Goal: Task Accomplishment & Management: Complete application form

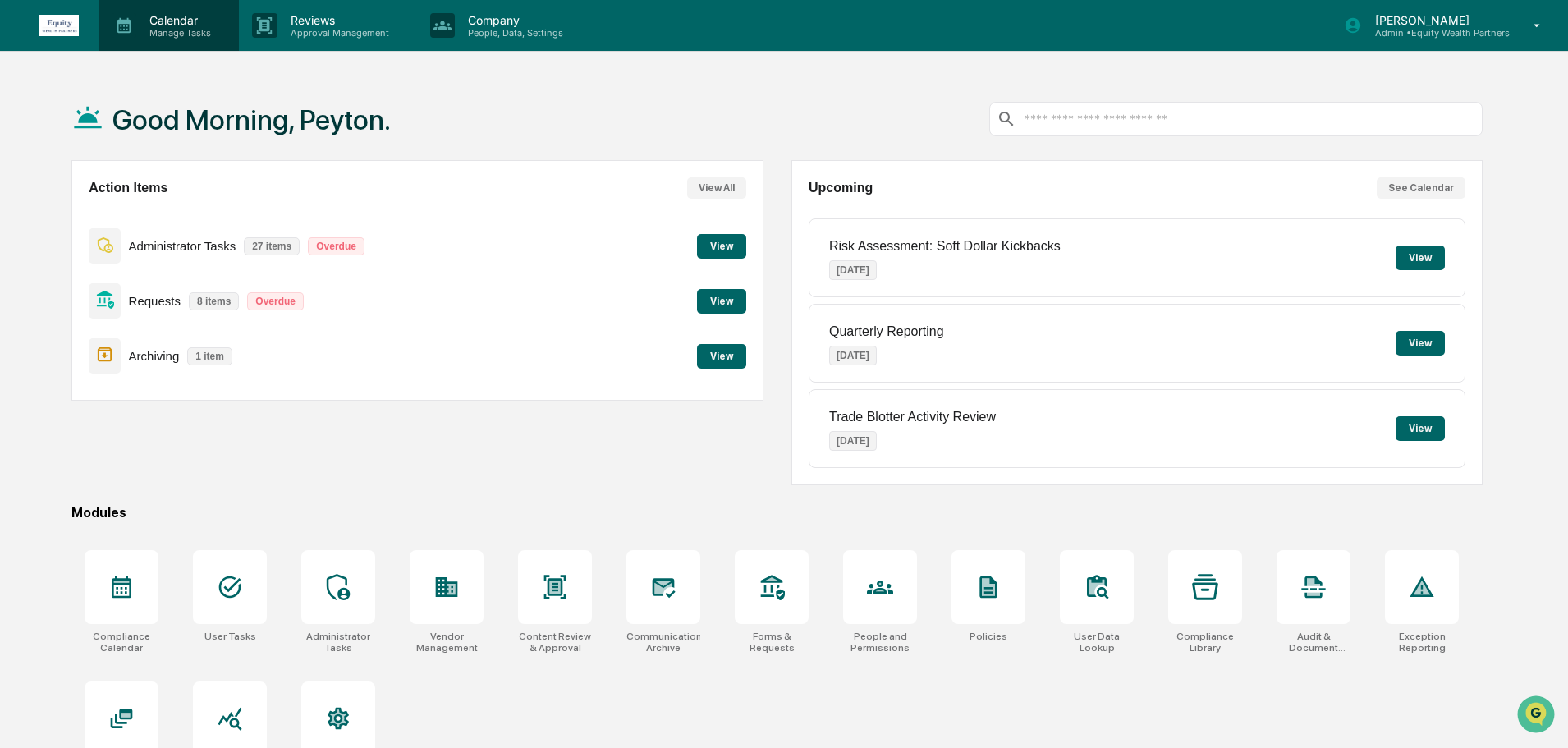
click at [162, 15] on p "Calendar" at bounding box center [178, 19] width 83 height 14
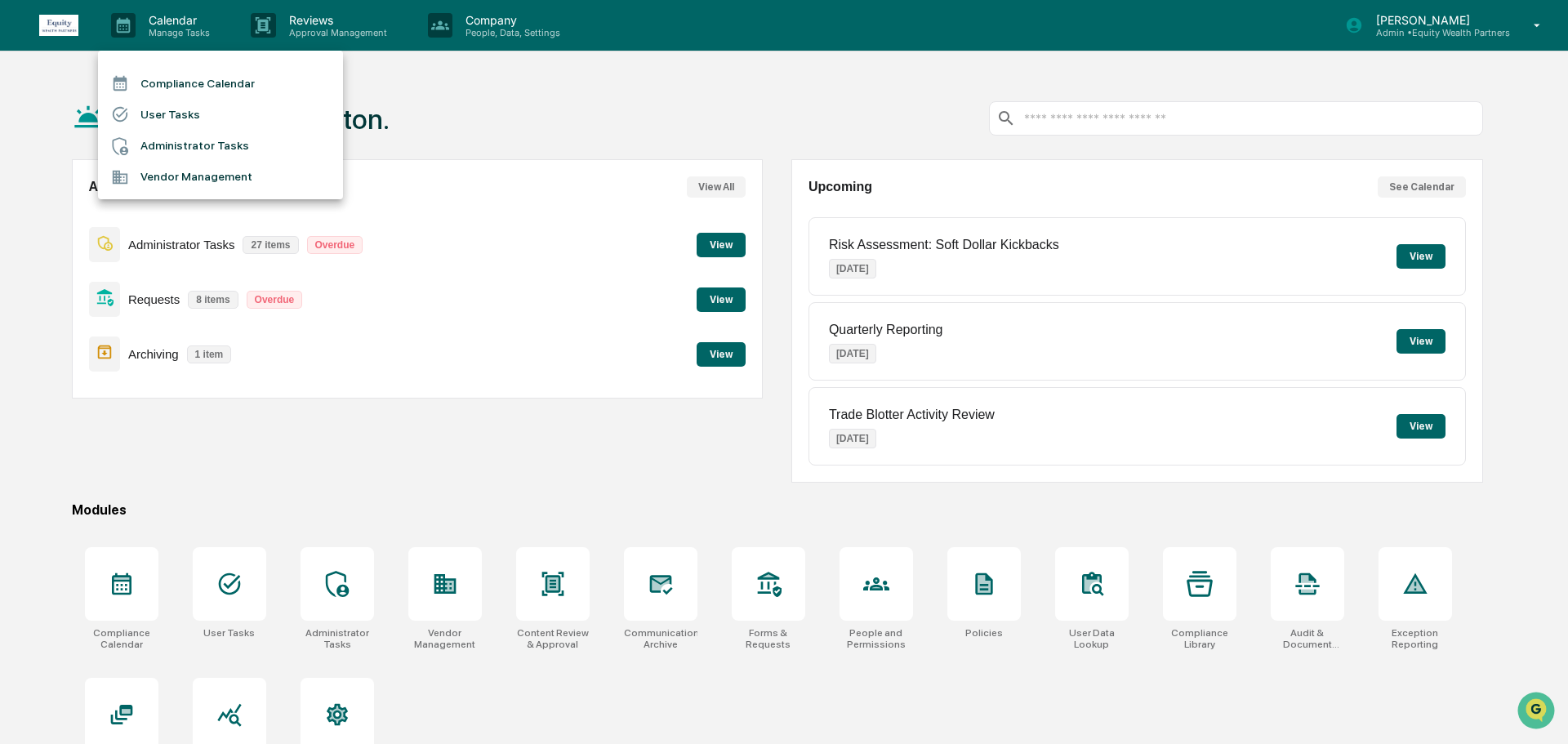
click at [175, 153] on li "Administrator Tasks" at bounding box center [220, 147] width 245 height 31
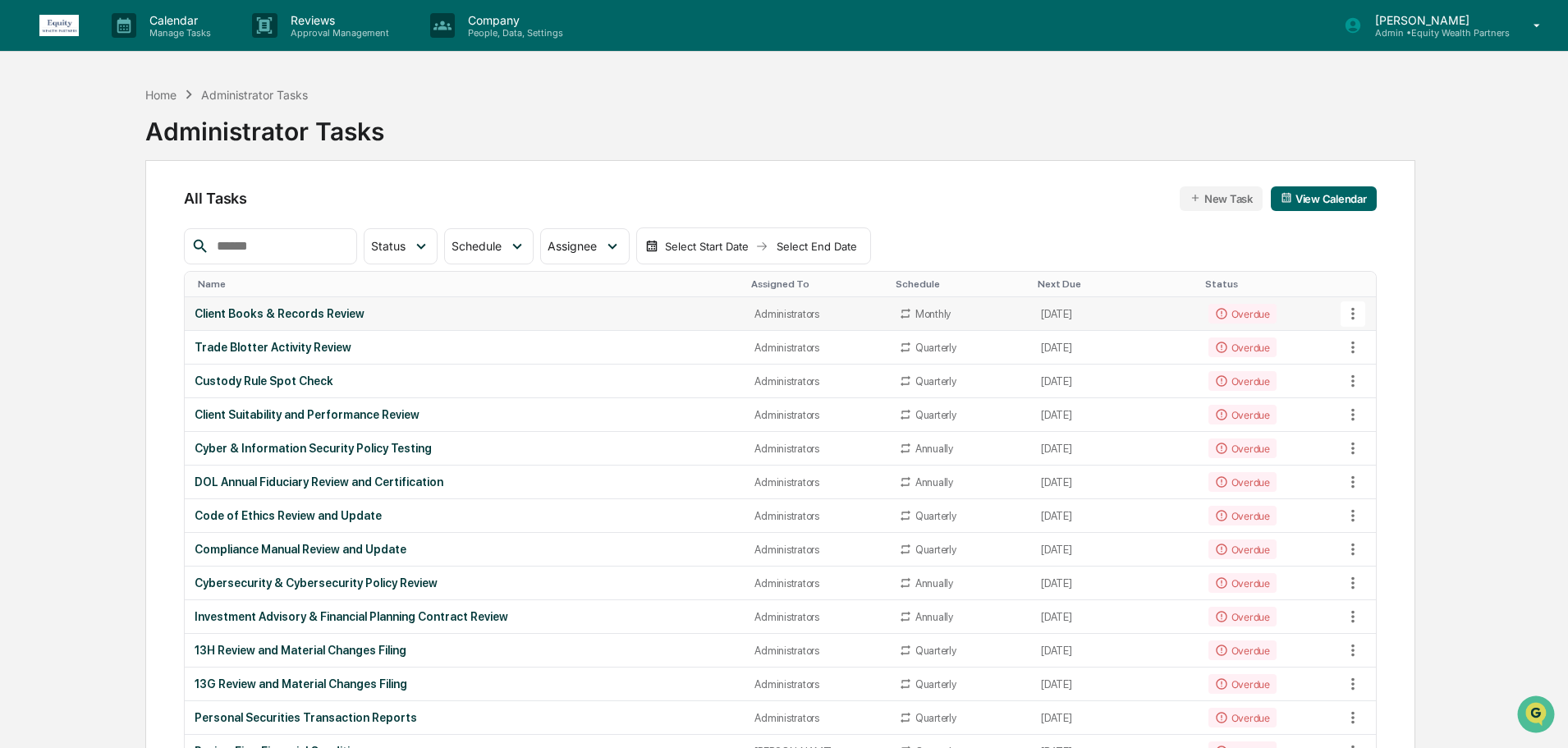
click at [499, 312] on div "Client Books & Records Review" at bounding box center [464, 313] width 540 height 13
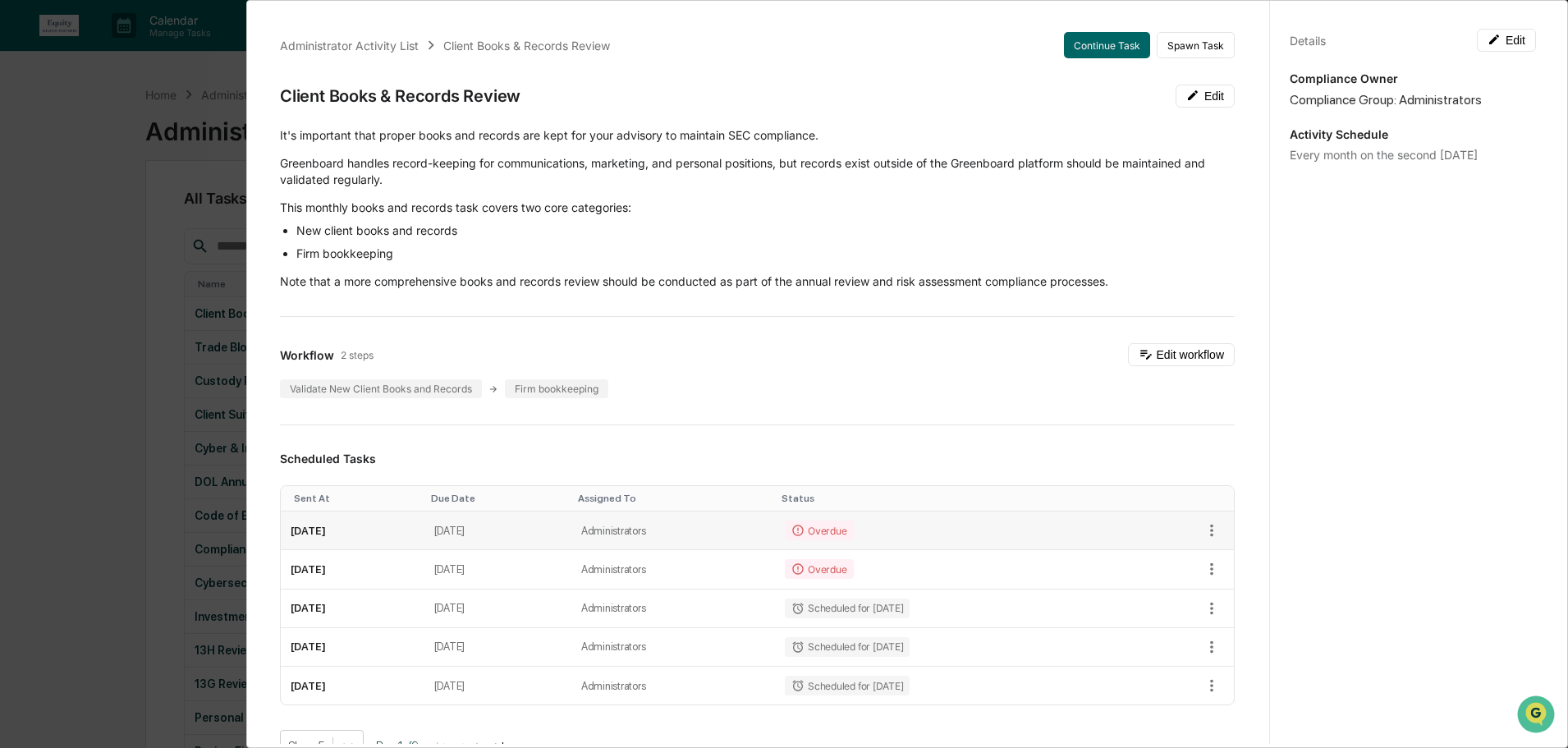
click at [1005, 531] on td "Overdue" at bounding box center [950, 531] width 350 height 39
click at [1095, 52] on button "Continue Task" at bounding box center [1107, 45] width 87 height 27
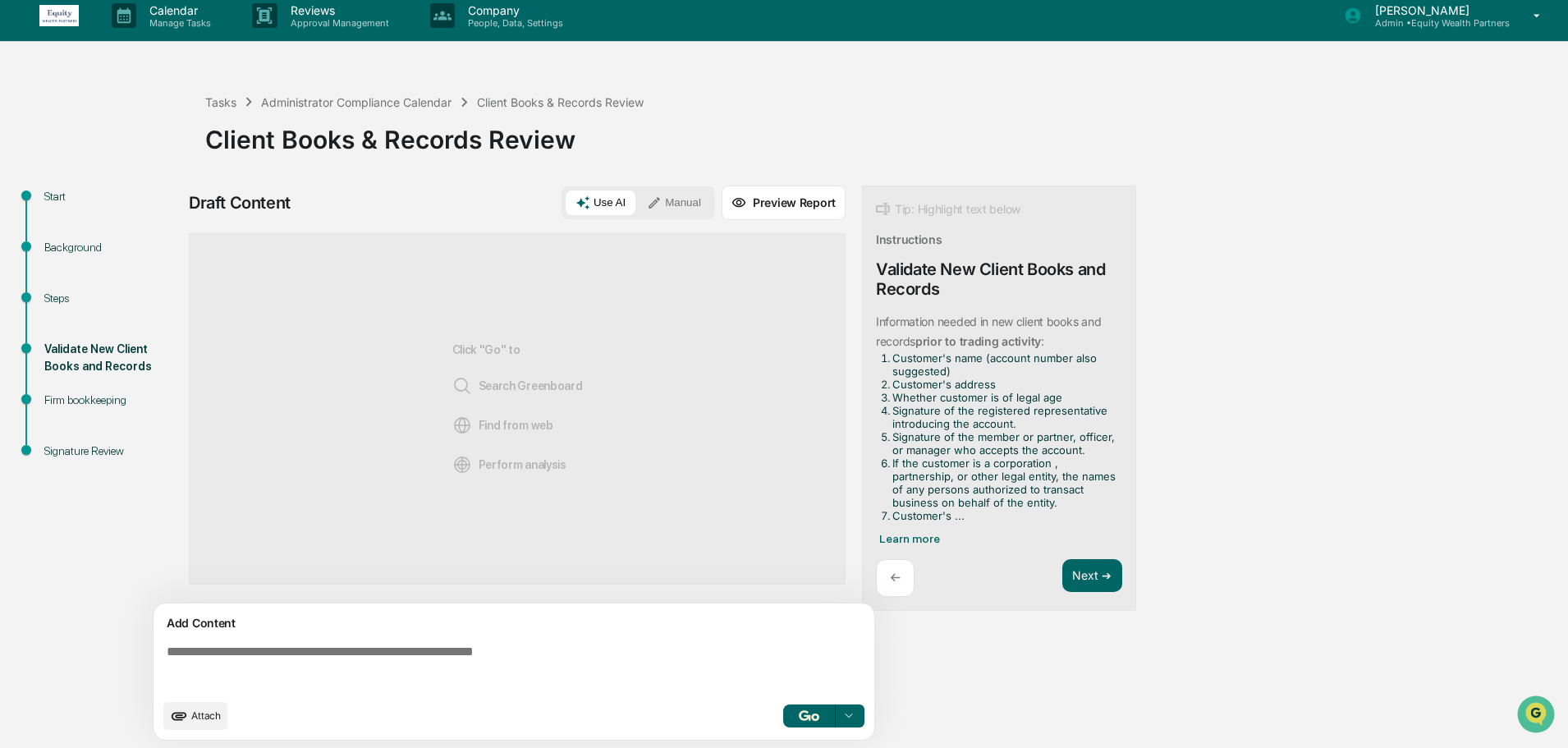
scroll to position [12, 0]
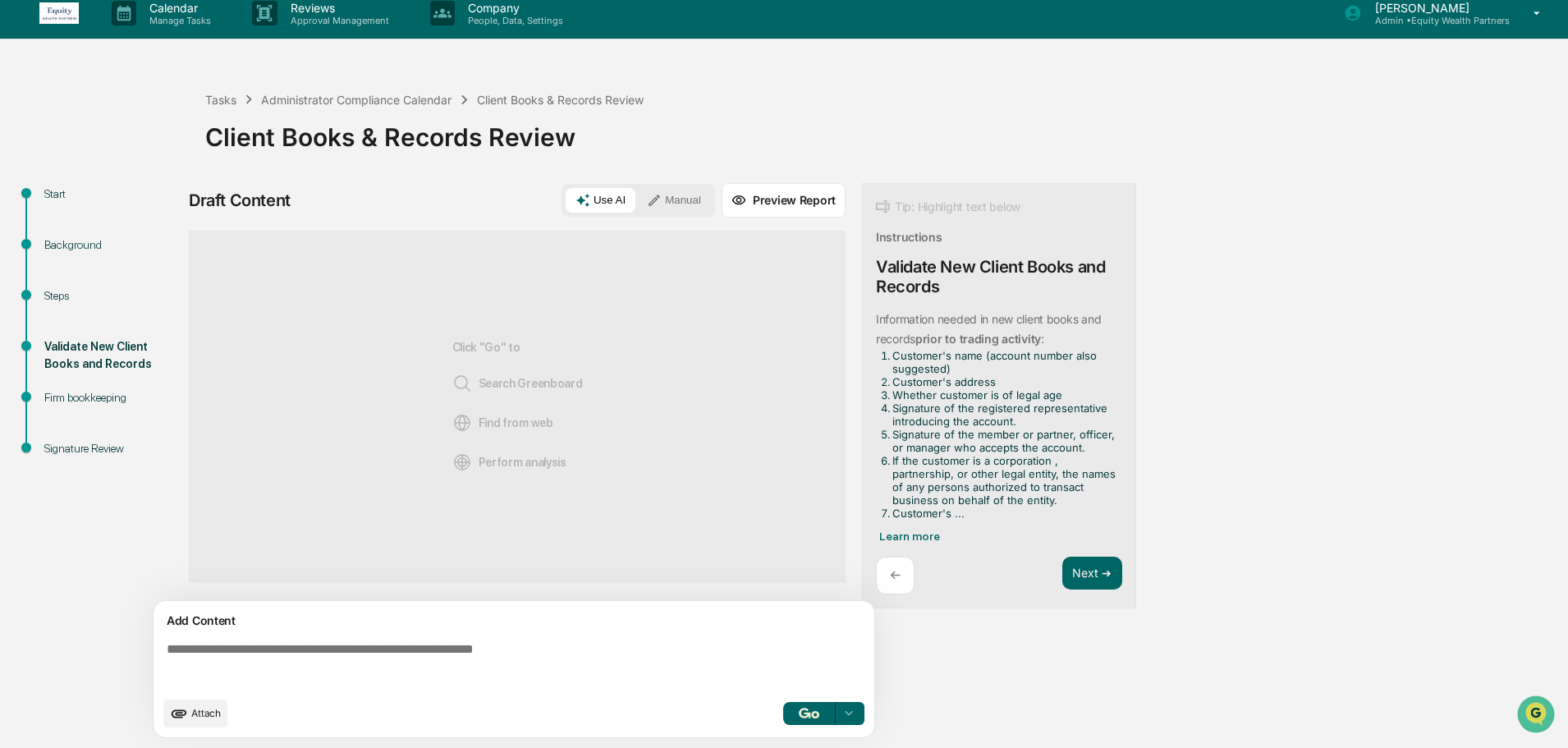
click at [685, 202] on button "Manual" at bounding box center [673, 200] width 74 height 25
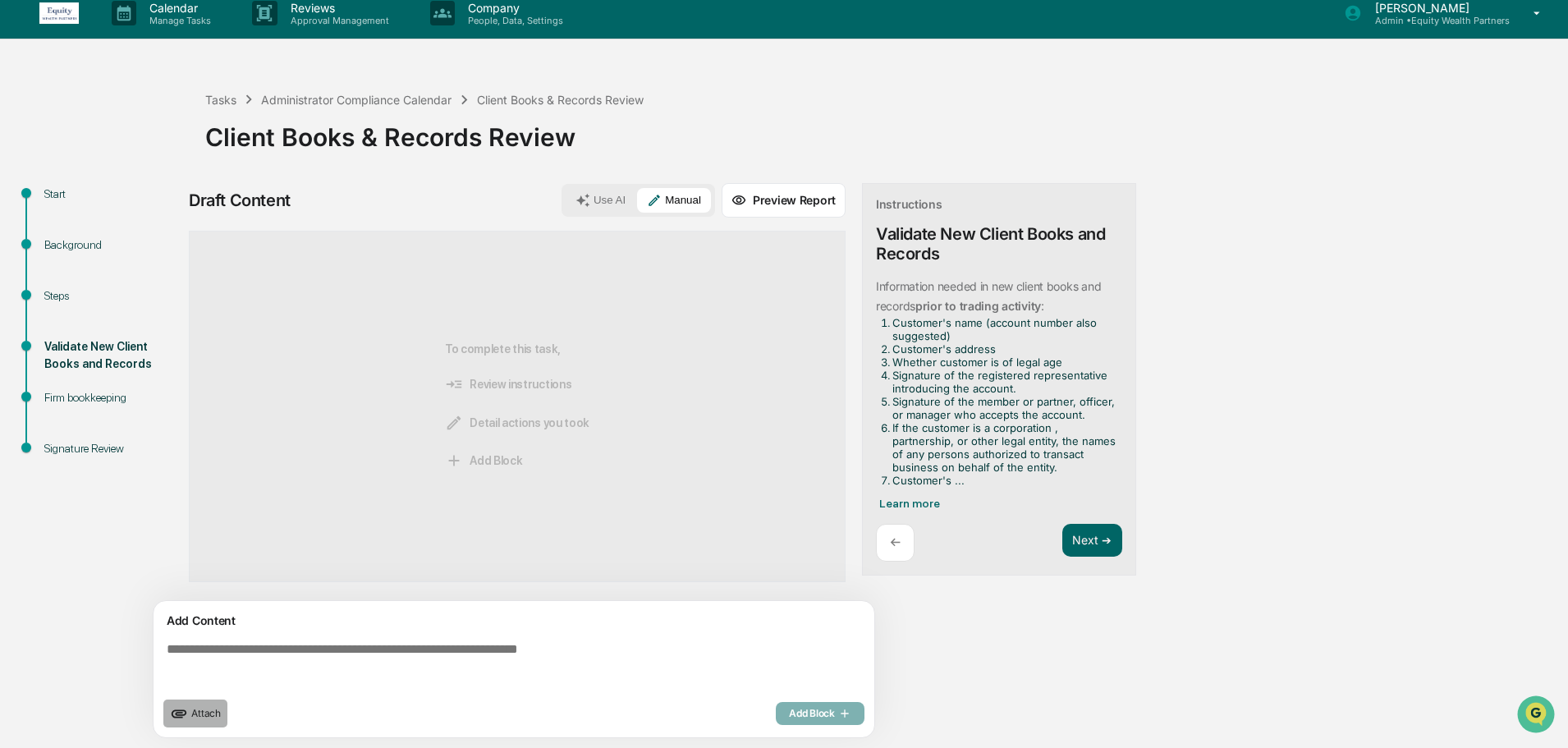
click at [199, 719] on button "Attach" at bounding box center [194, 713] width 64 height 28
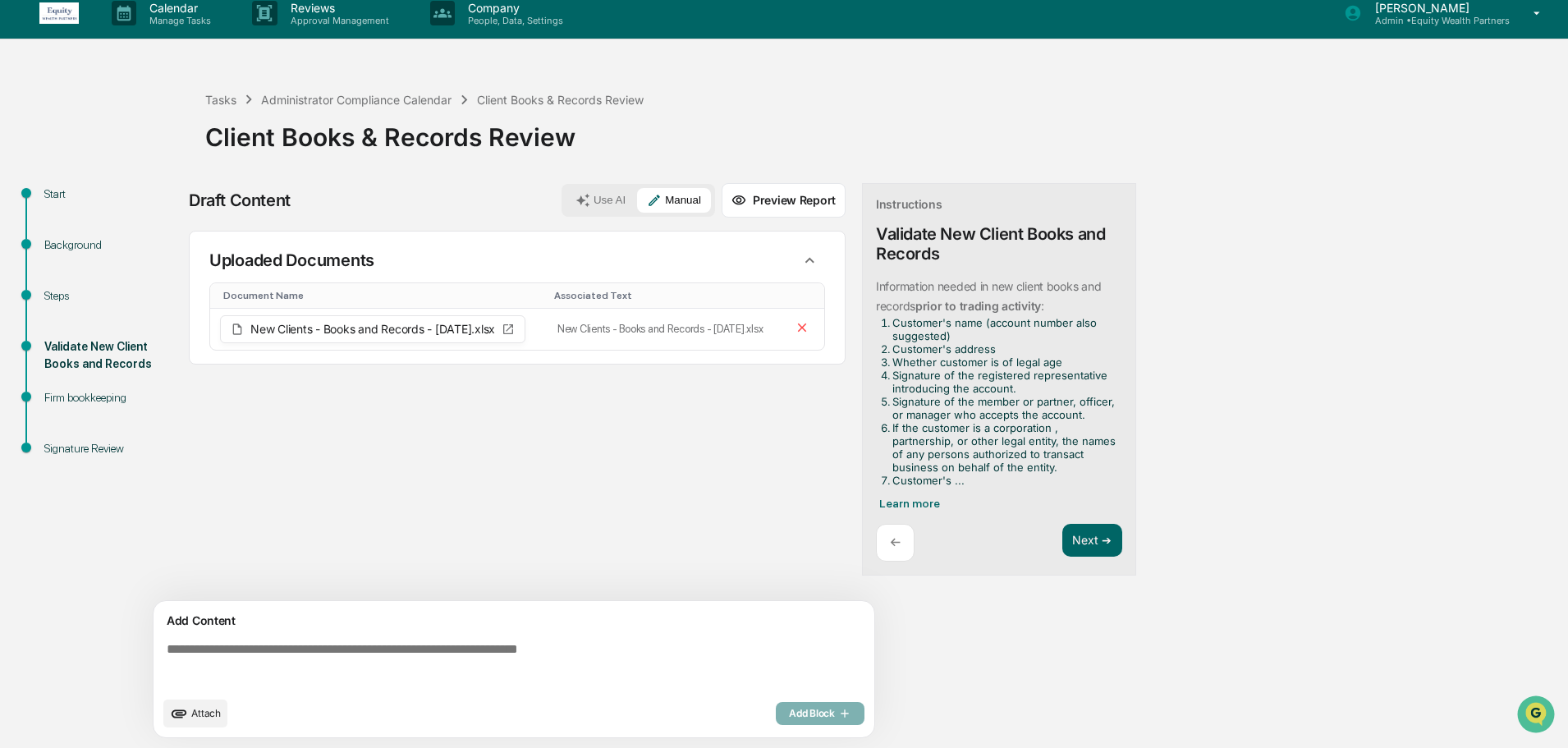
click at [367, 637] on textarea at bounding box center [517, 665] width 714 height 59
click at [369, 636] on textarea at bounding box center [517, 665] width 714 height 59
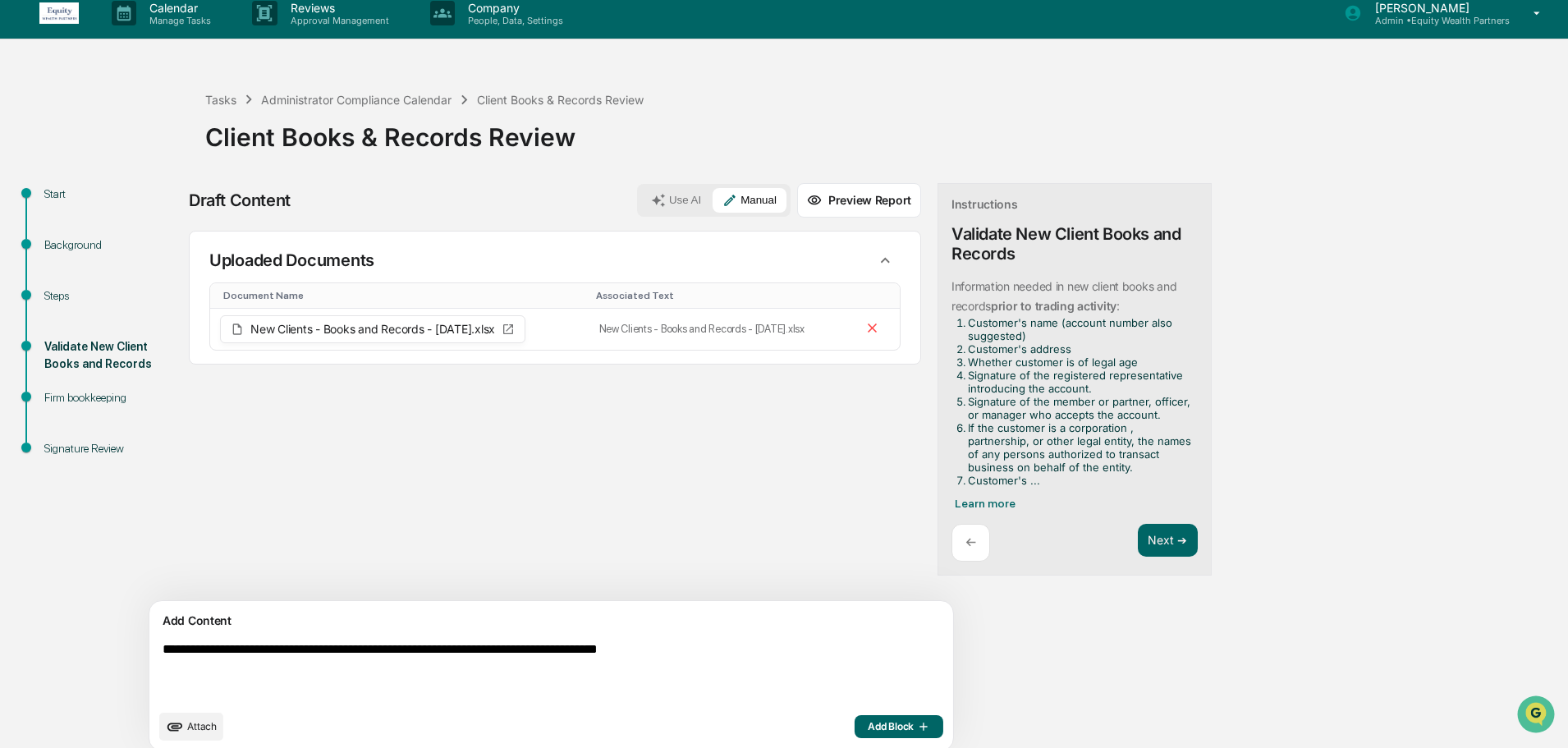
type textarea "**********"
click at [809, 712] on div "Attach Add Block" at bounding box center [551, 726] width 784 height 28
click at [868, 719] on span "Add Block" at bounding box center [899, 726] width 63 height 13
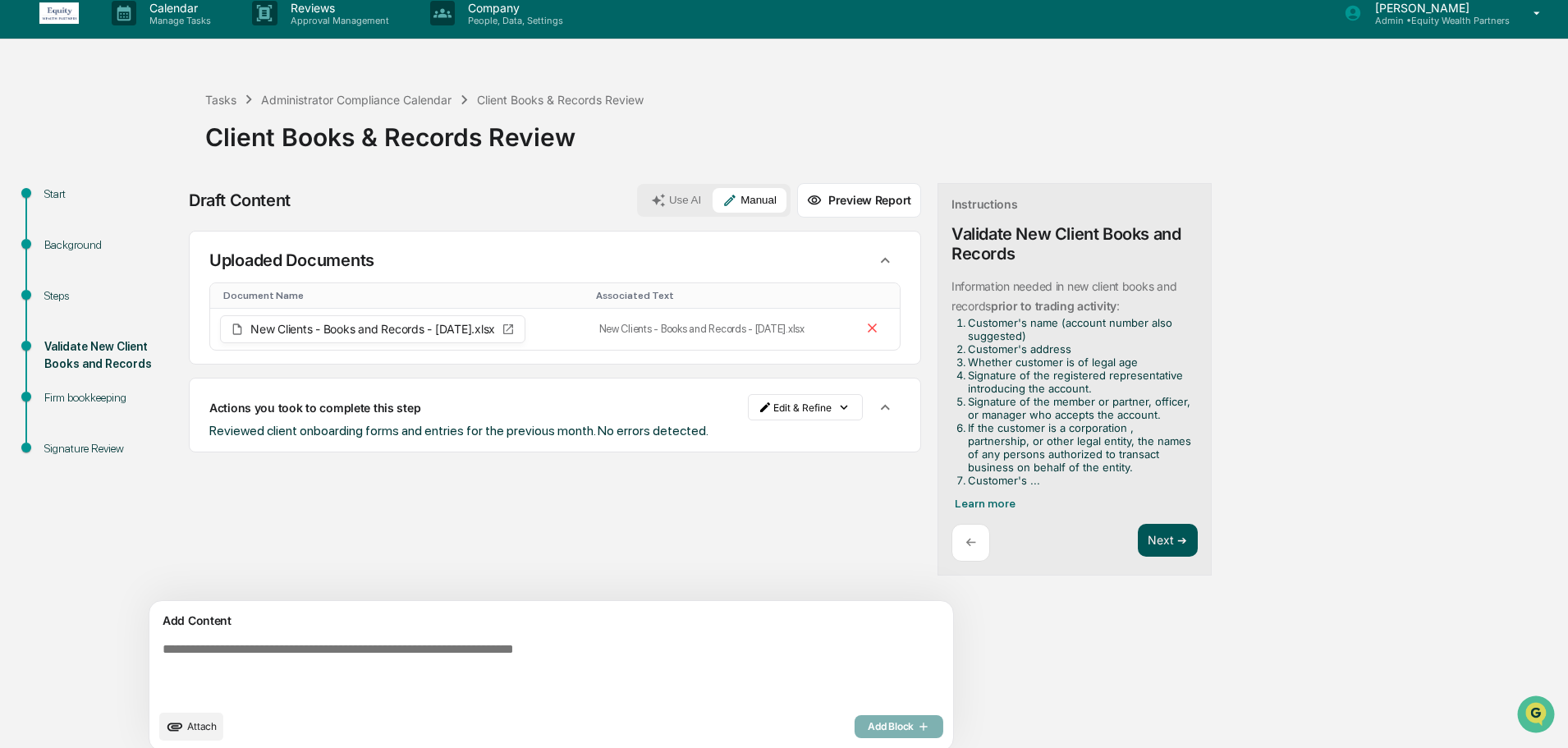
click at [1138, 544] on button "Next ➔" at bounding box center [1167, 540] width 60 height 34
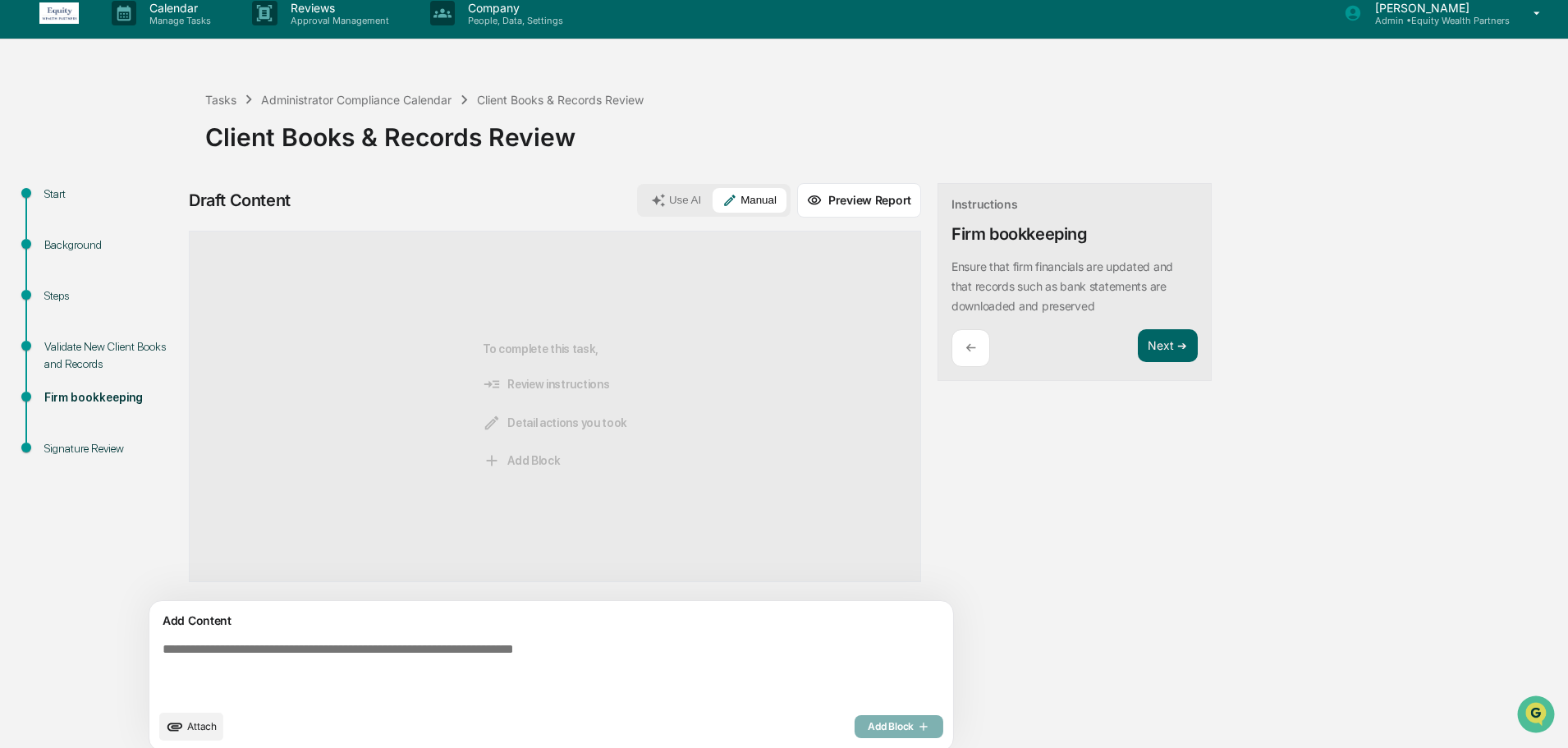
click at [424, 630] on div "Add Content Attach Add Block" at bounding box center [551, 675] width 803 height 149
click at [418, 654] on textarea at bounding box center [512, 672] width 714 height 72
type textarea "*"
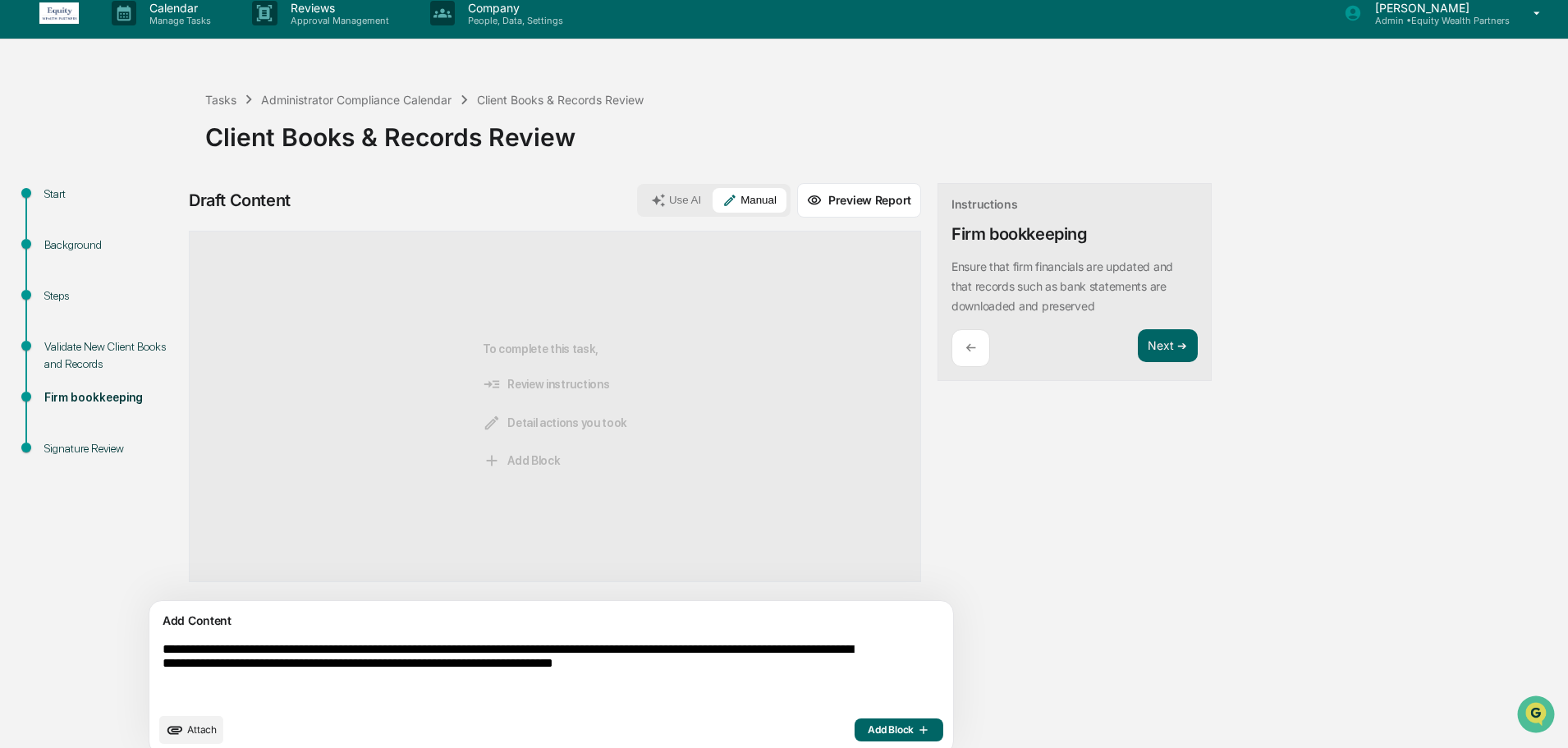
scroll to position [29, 0]
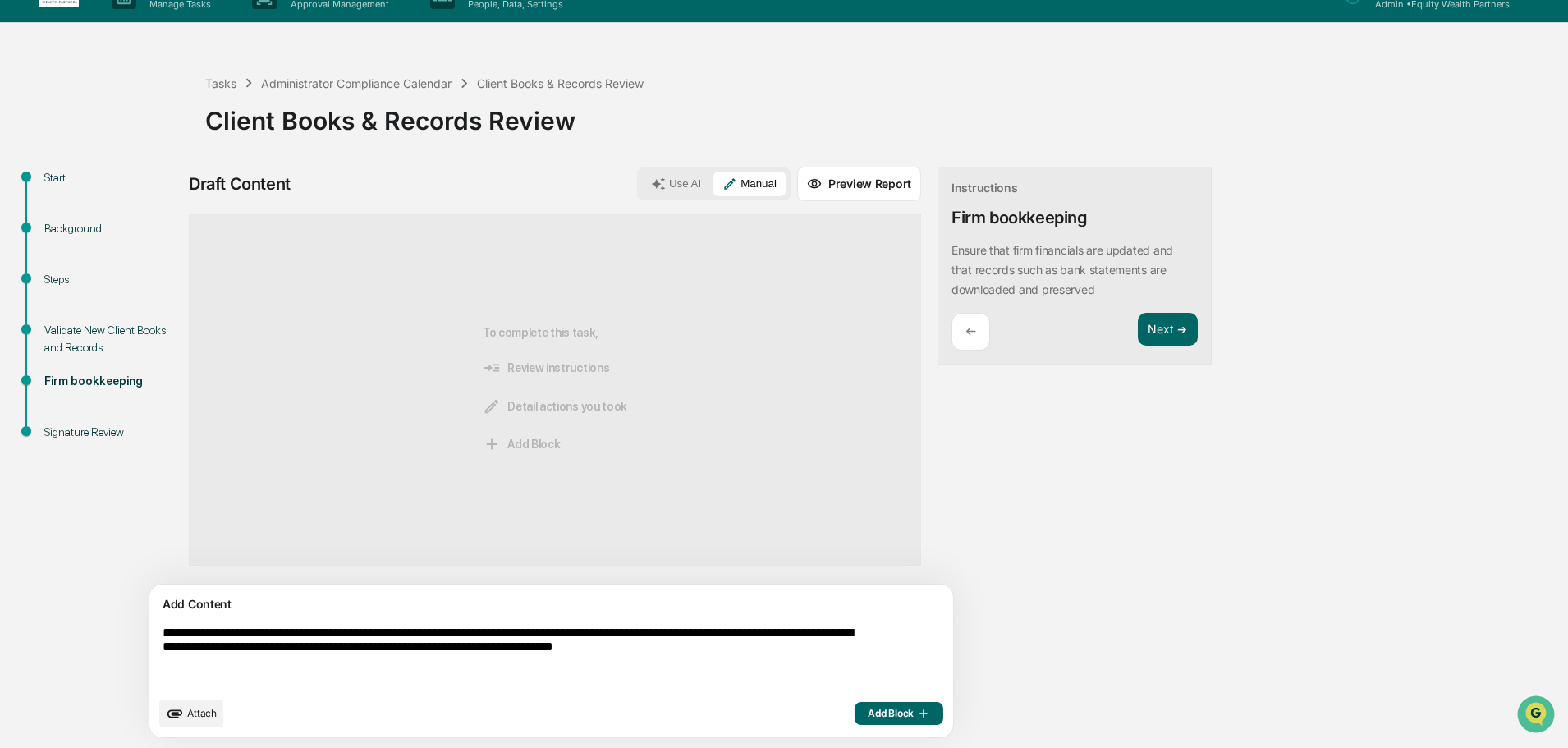
type textarea "**********"
click at [868, 707] on span "Add Block" at bounding box center [899, 713] width 63 height 13
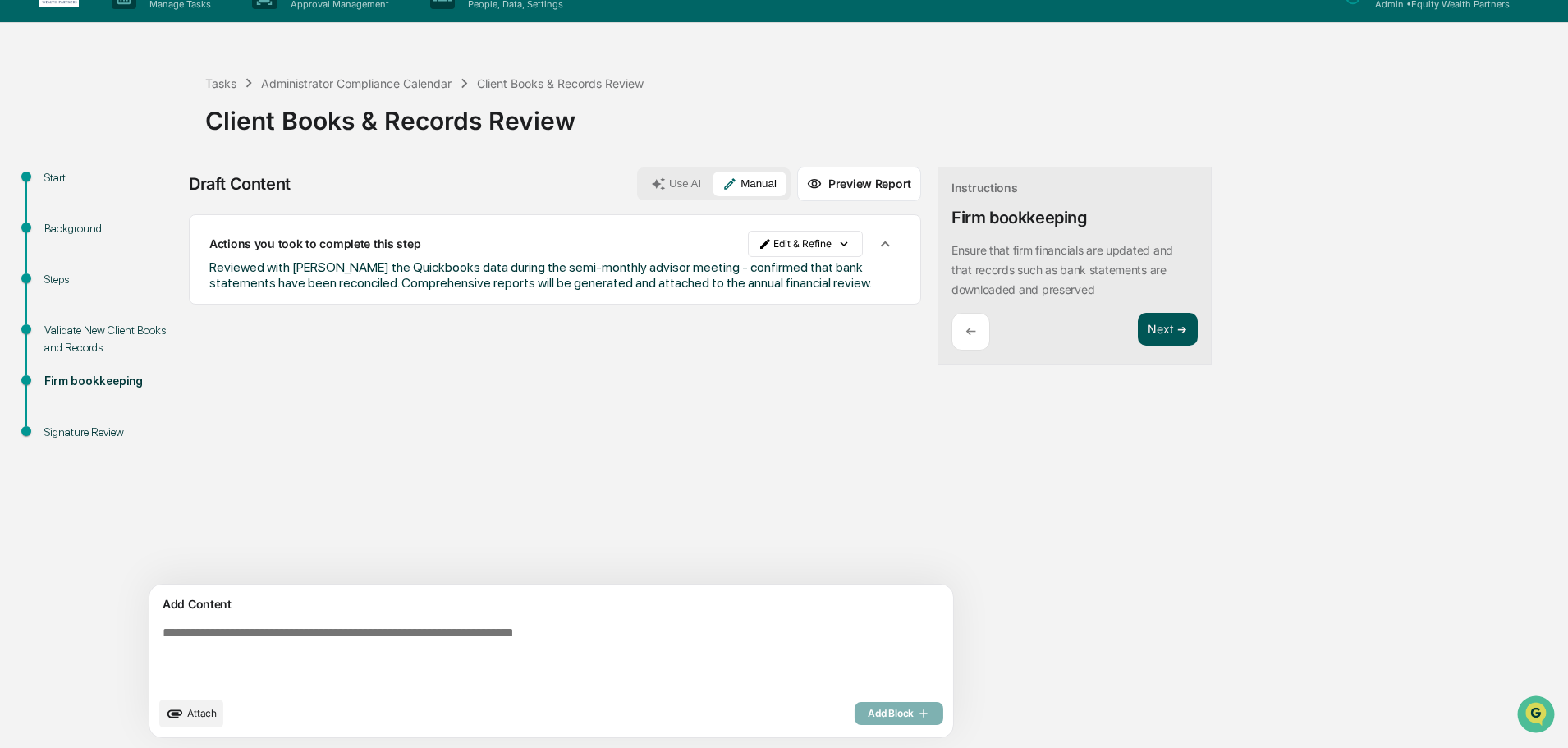
click at [1138, 337] on button "Next ➔" at bounding box center [1167, 329] width 60 height 34
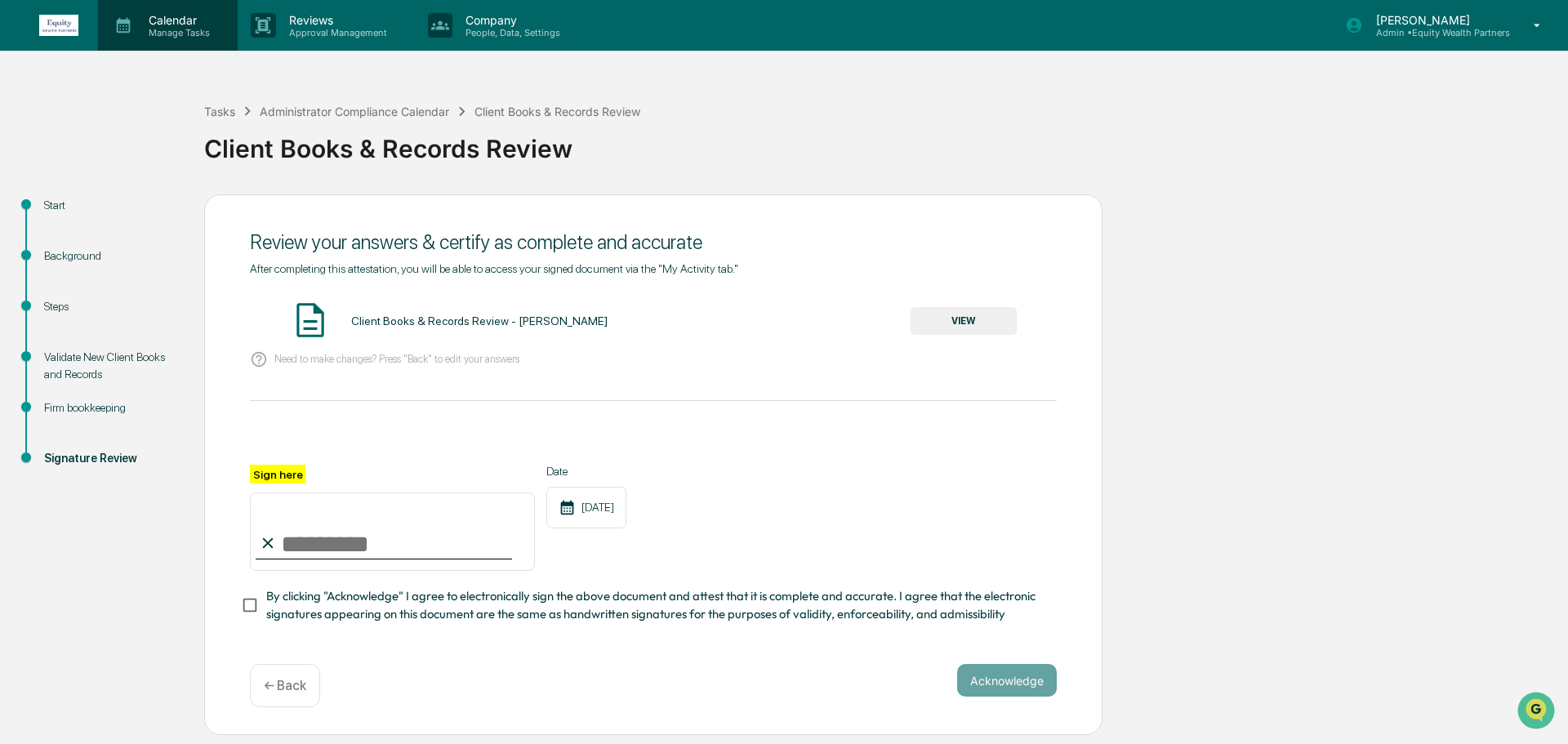
click at [194, 27] on p "Manage Tasks" at bounding box center [177, 32] width 82 height 11
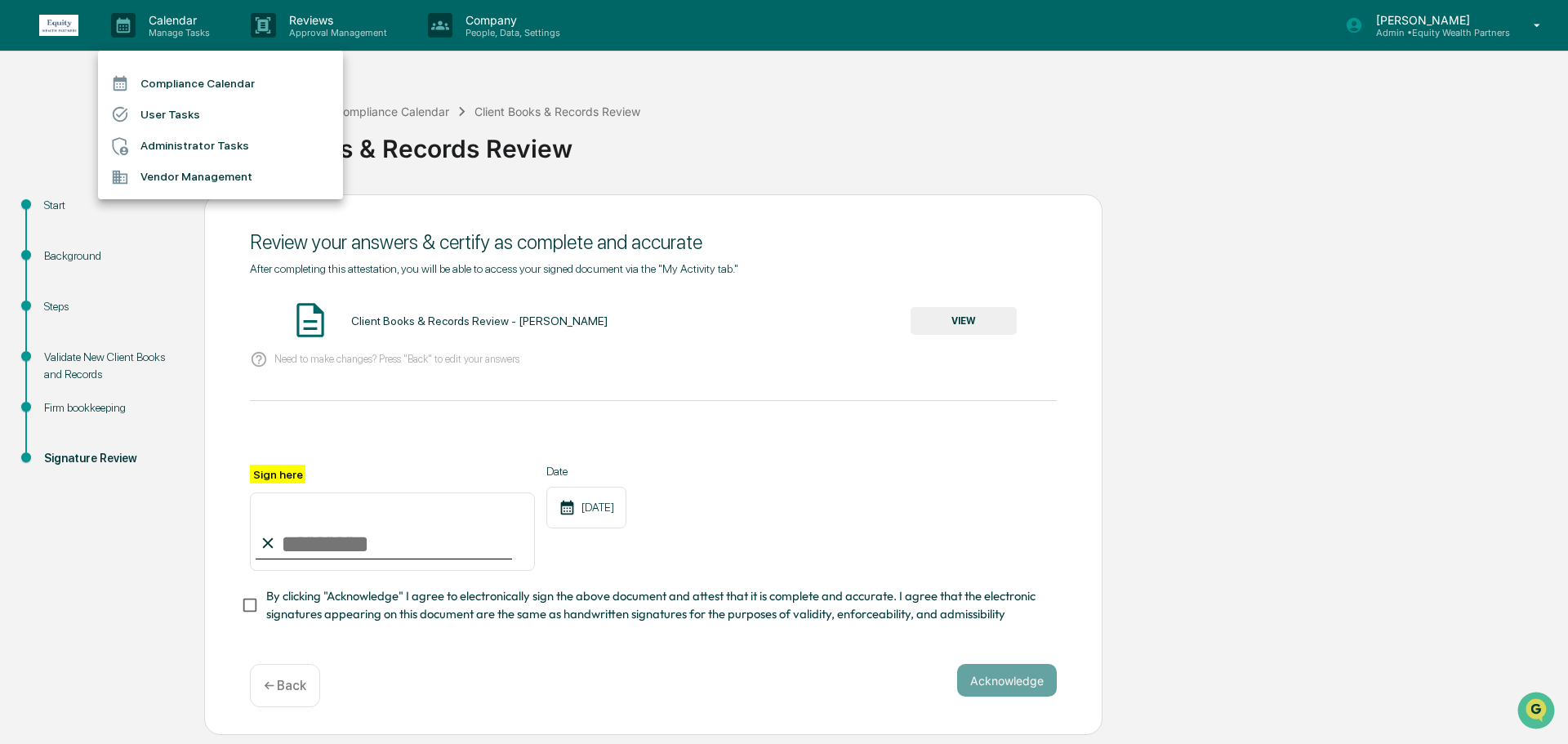
drag, startPoint x: 176, startPoint y: 181, endPoint x: 179, endPoint y: 148, distance: 33.1
click at [179, 148] on ul "Compliance Calendar User Tasks Administrator Tasks Vendor Management" at bounding box center [220, 125] width 245 height 148
click at [179, 148] on li "Administrator Tasks" at bounding box center [220, 147] width 245 height 31
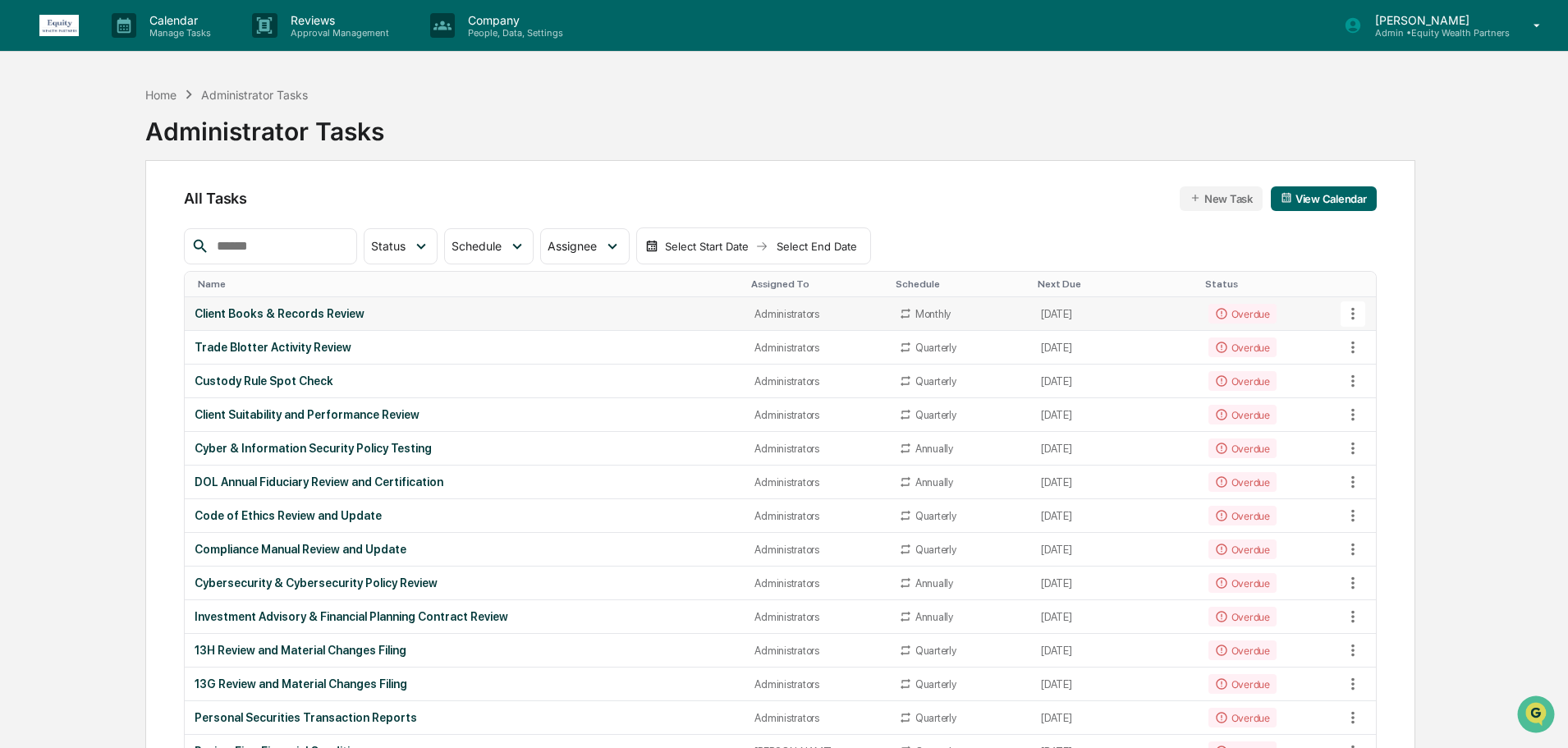
click at [426, 312] on div "Client Books & Records Review" at bounding box center [464, 313] width 540 height 13
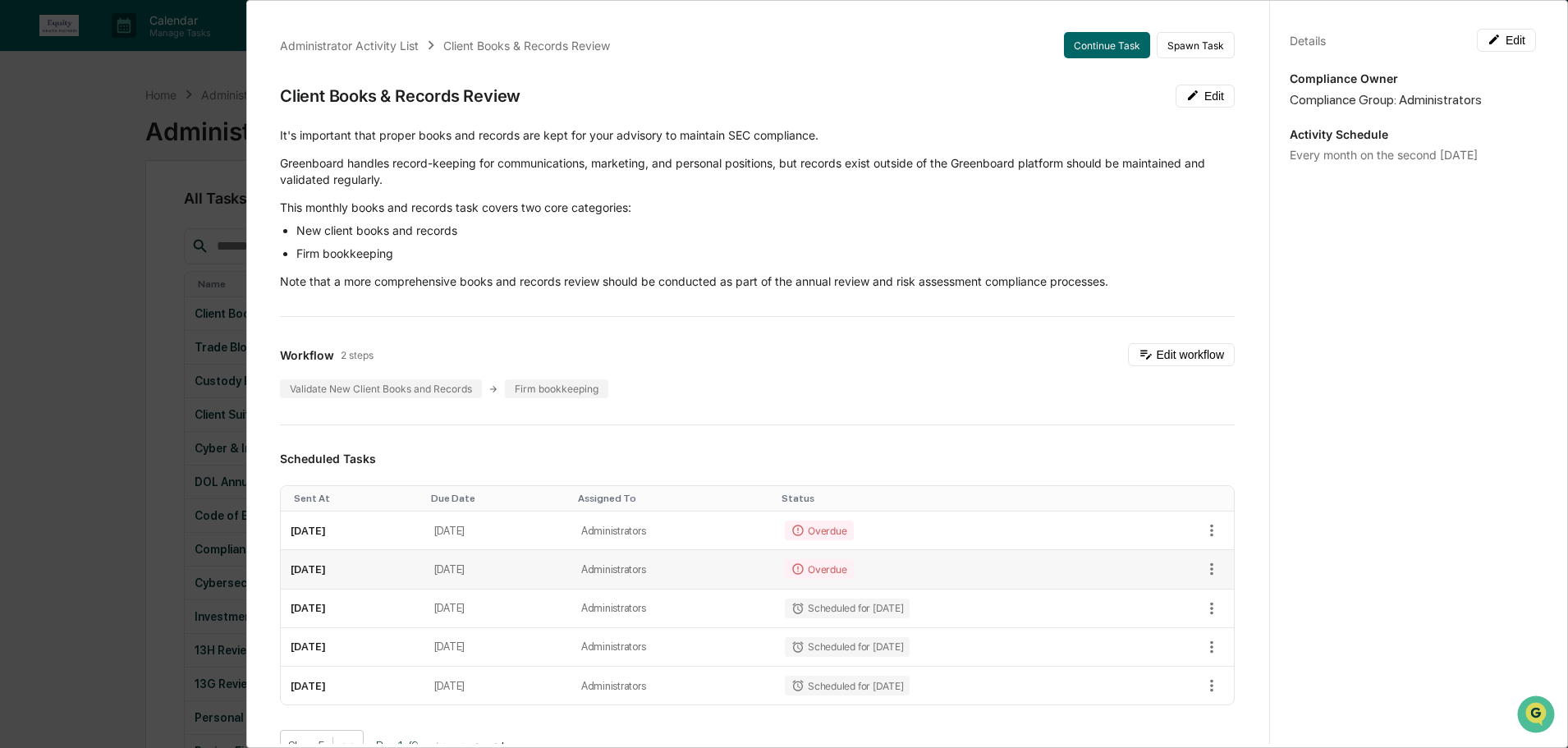
click at [571, 567] on td "[DATE]" at bounding box center [497, 569] width 146 height 39
click at [1202, 566] on icon "button" at bounding box center [1211, 569] width 18 height 18
click at [1363, 538] on div at bounding box center [788, 374] width 1576 height 748
click at [157, 107] on div "Administrator Activity List Client Books & Records Review Continue Task Spawn T…" at bounding box center [784, 374] width 1568 height 748
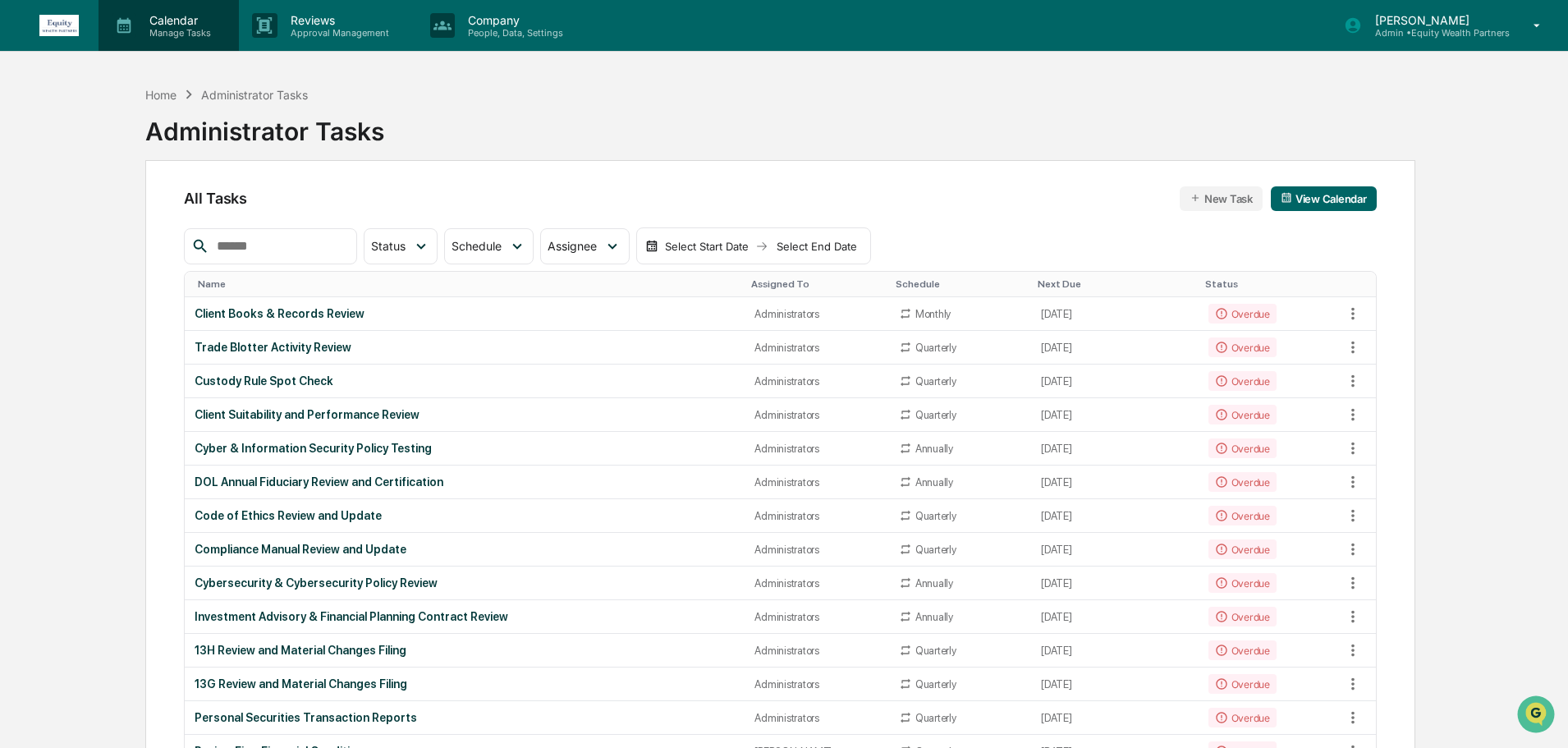
click at [178, 40] on div "Calendar Manage Tasks" at bounding box center [169, 25] width 140 height 51
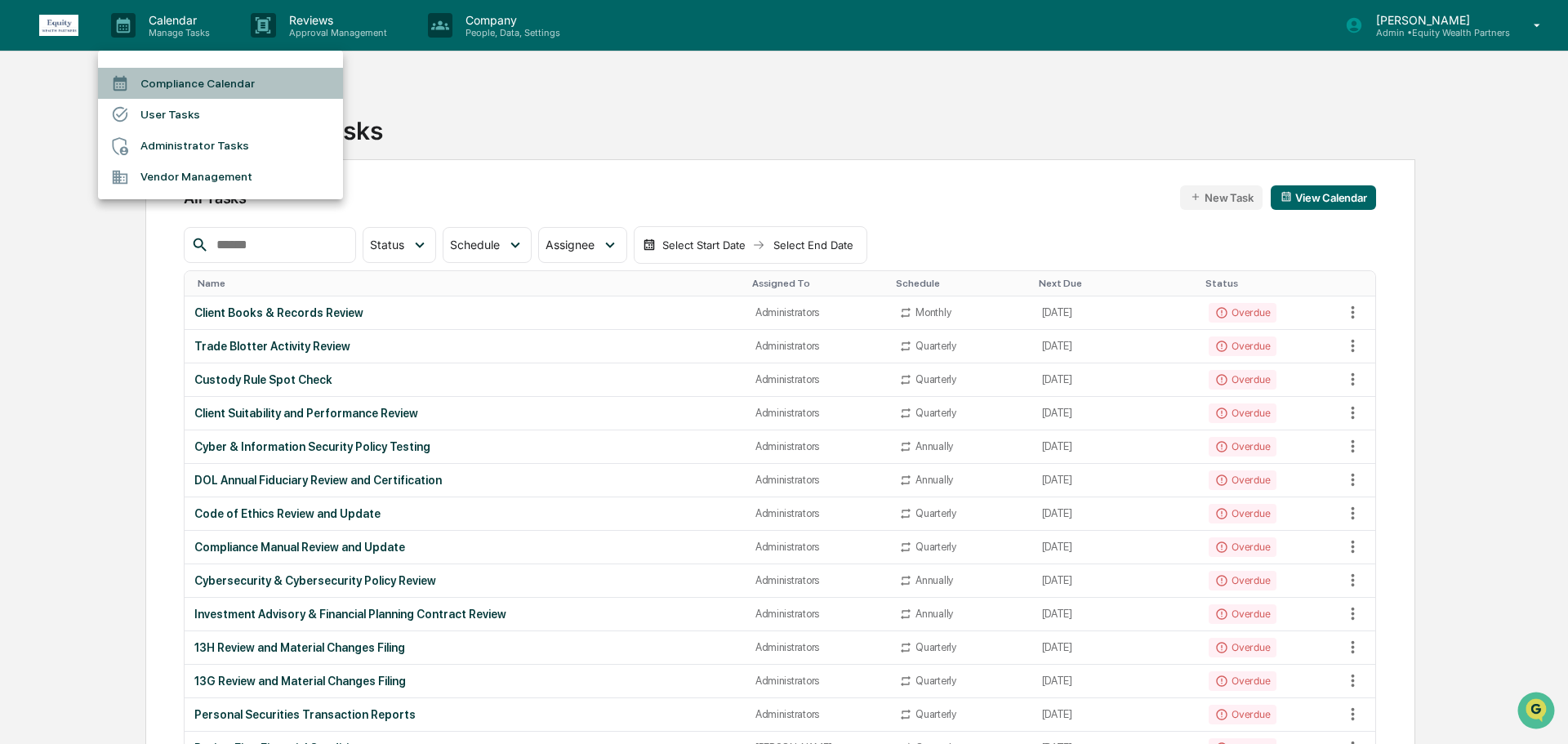
click at [221, 92] on li "Compliance Calendar" at bounding box center [220, 83] width 245 height 31
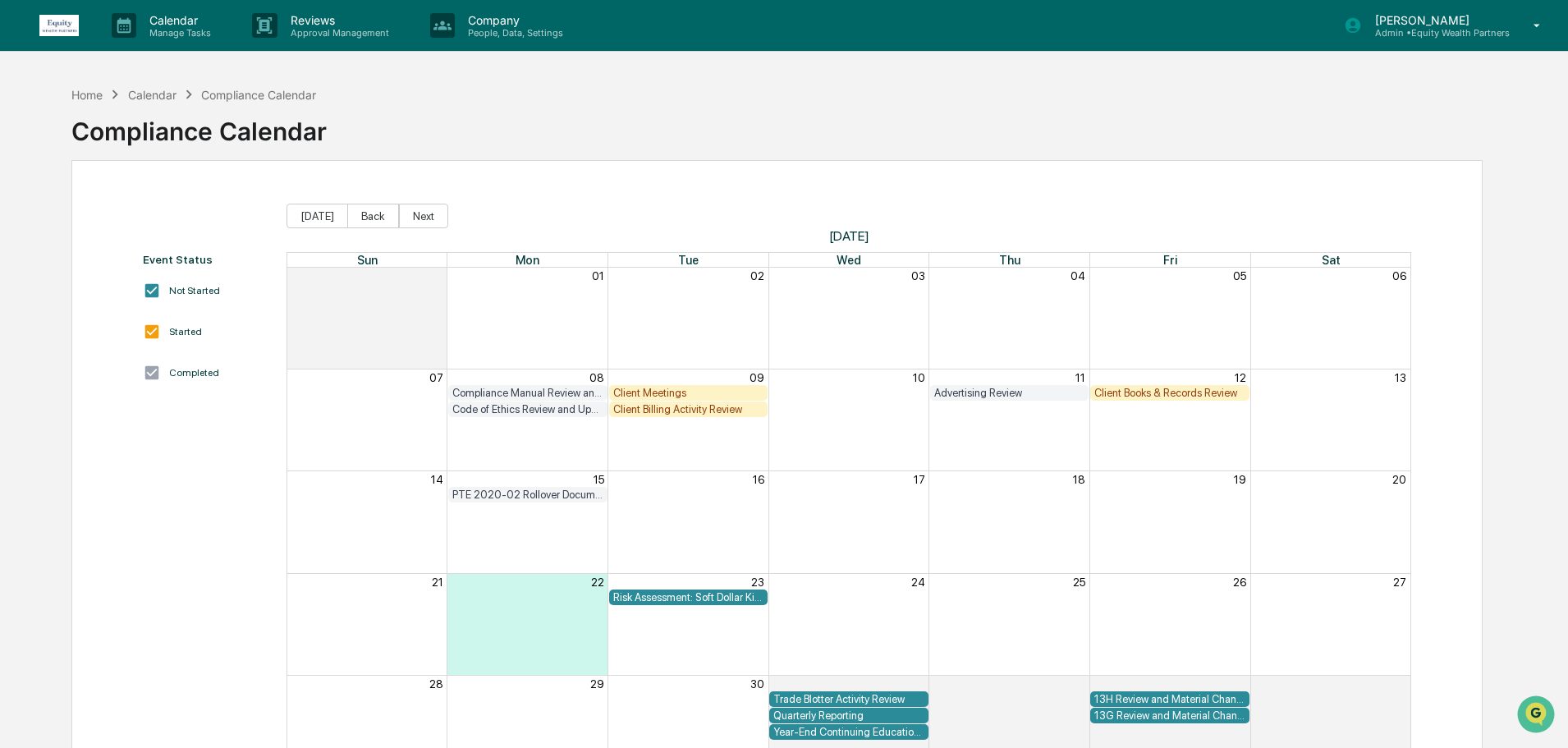
click at [1163, 387] on div "Client Books & Records Review" at bounding box center [1170, 392] width 151 height 12
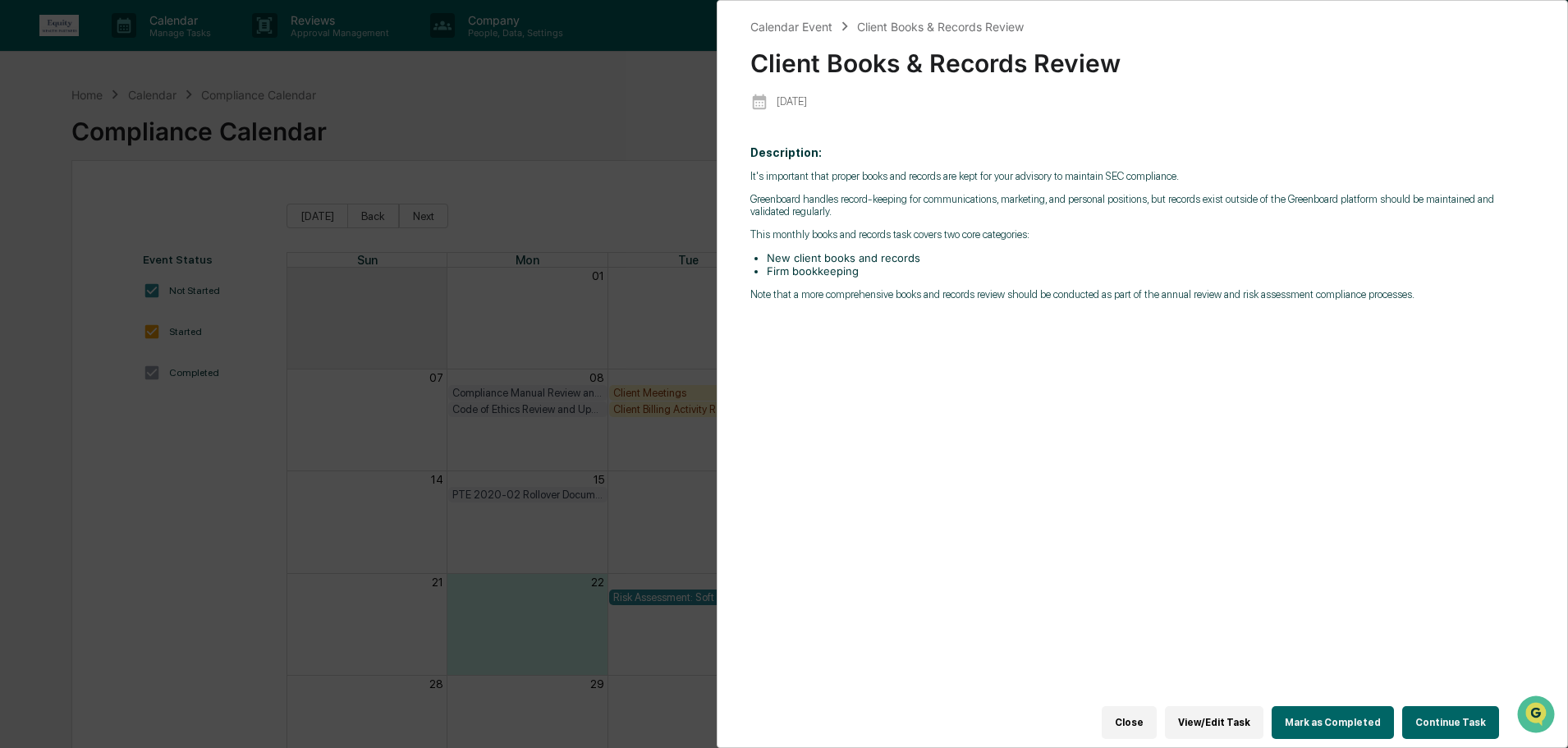
click at [1428, 715] on button "Continue Task" at bounding box center [1450, 722] width 97 height 33
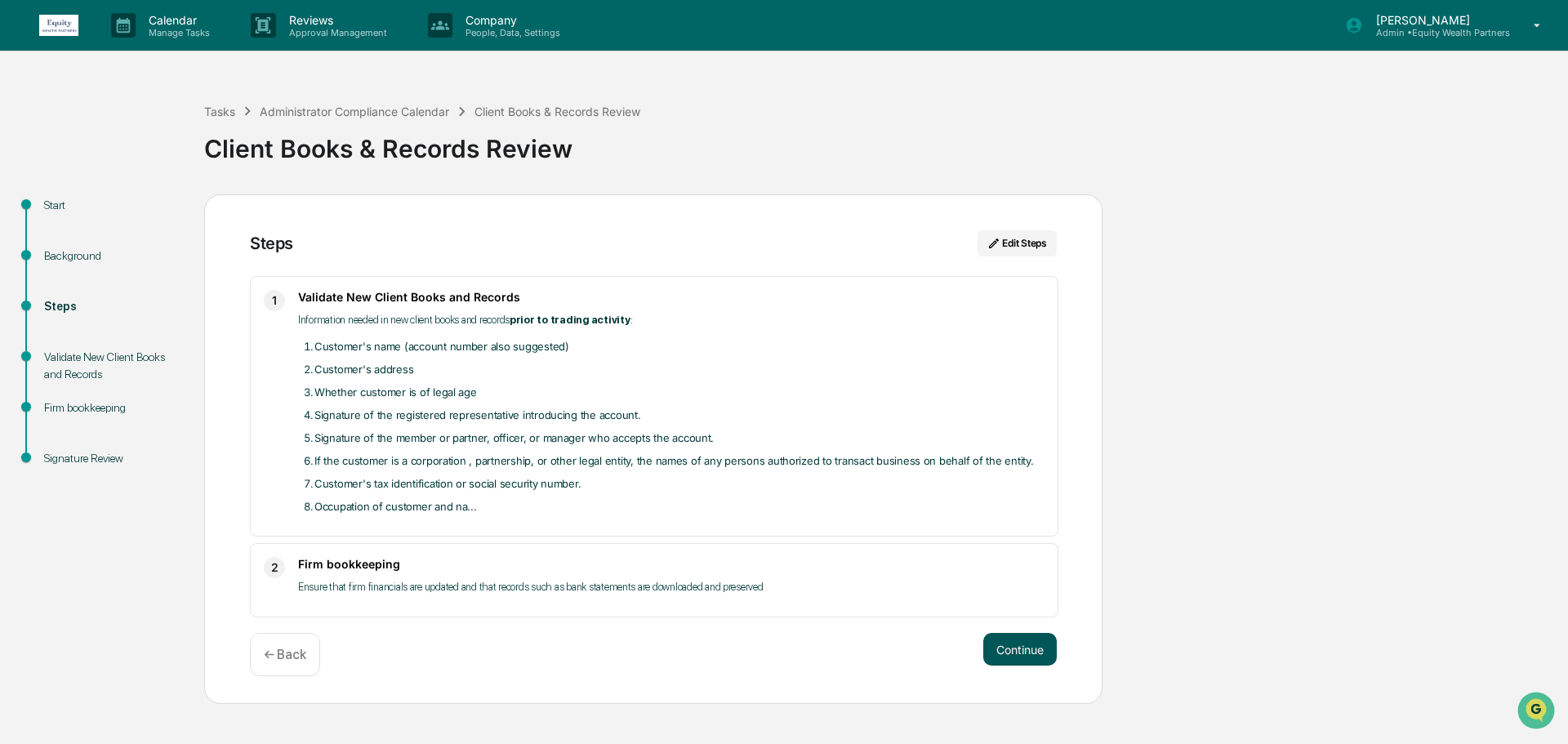
click at [1025, 648] on button "Continue" at bounding box center [1020, 649] width 73 height 33
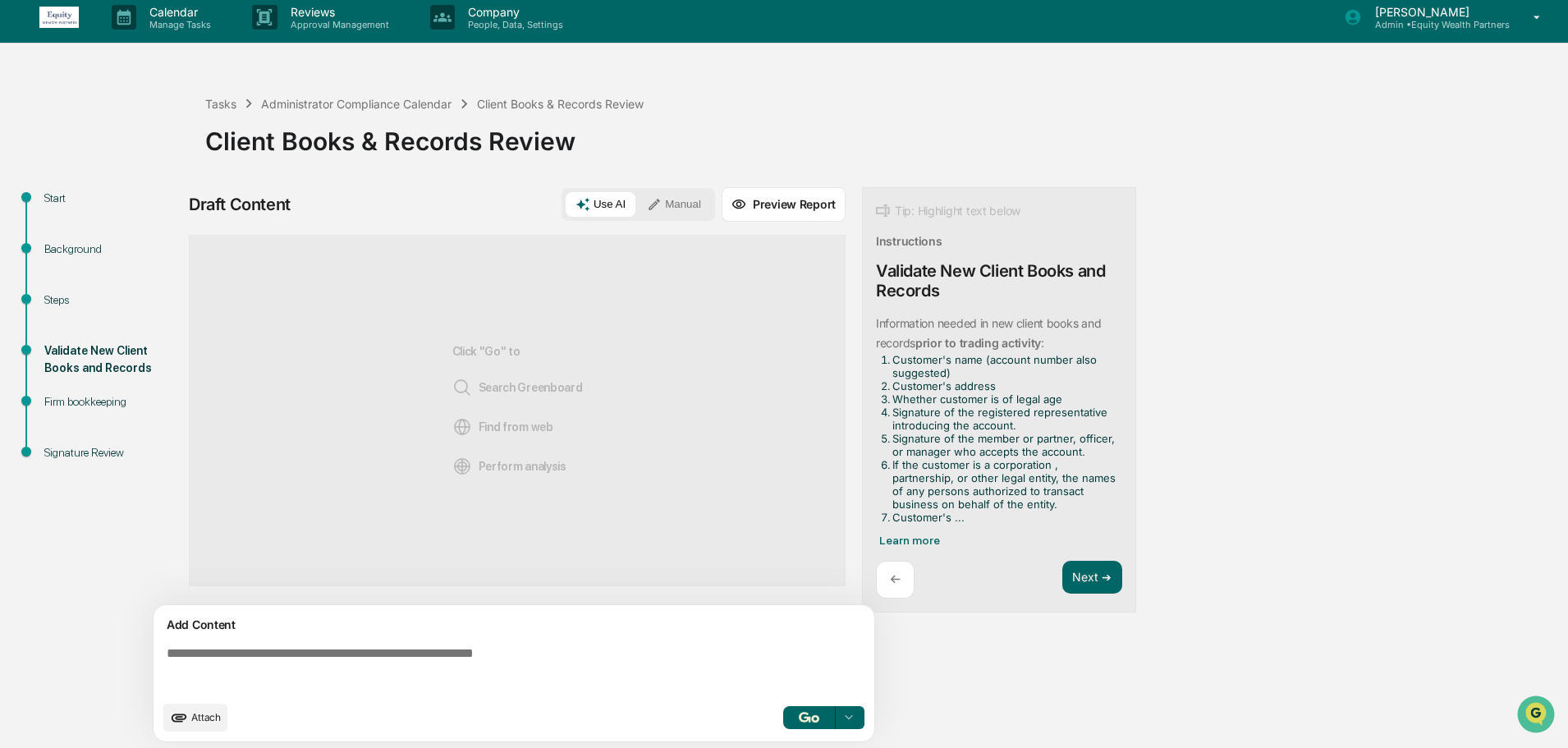
scroll to position [12, 0]
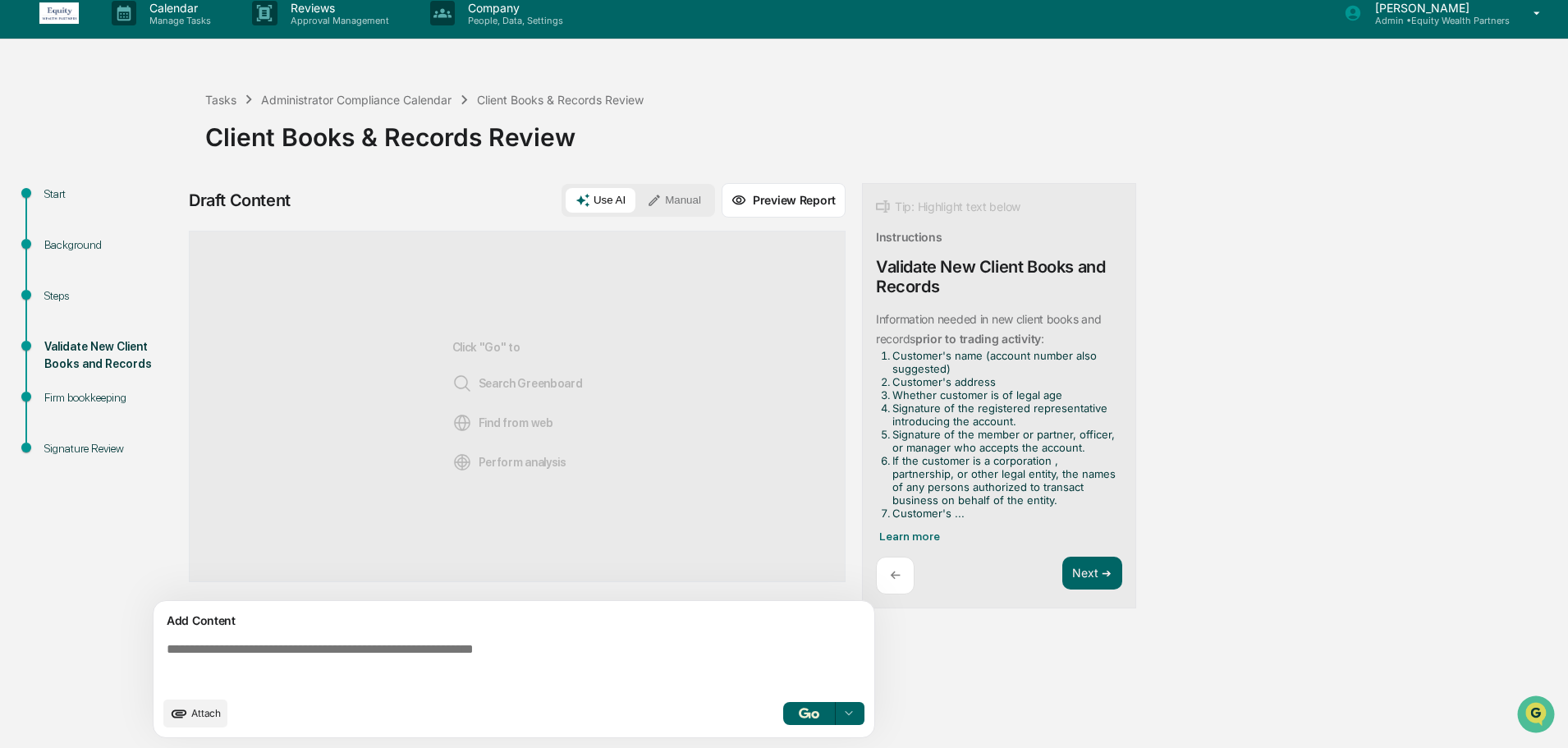
click at [678, 211] on button "Manual" at bounding box center [673, 200] width 74 height 25
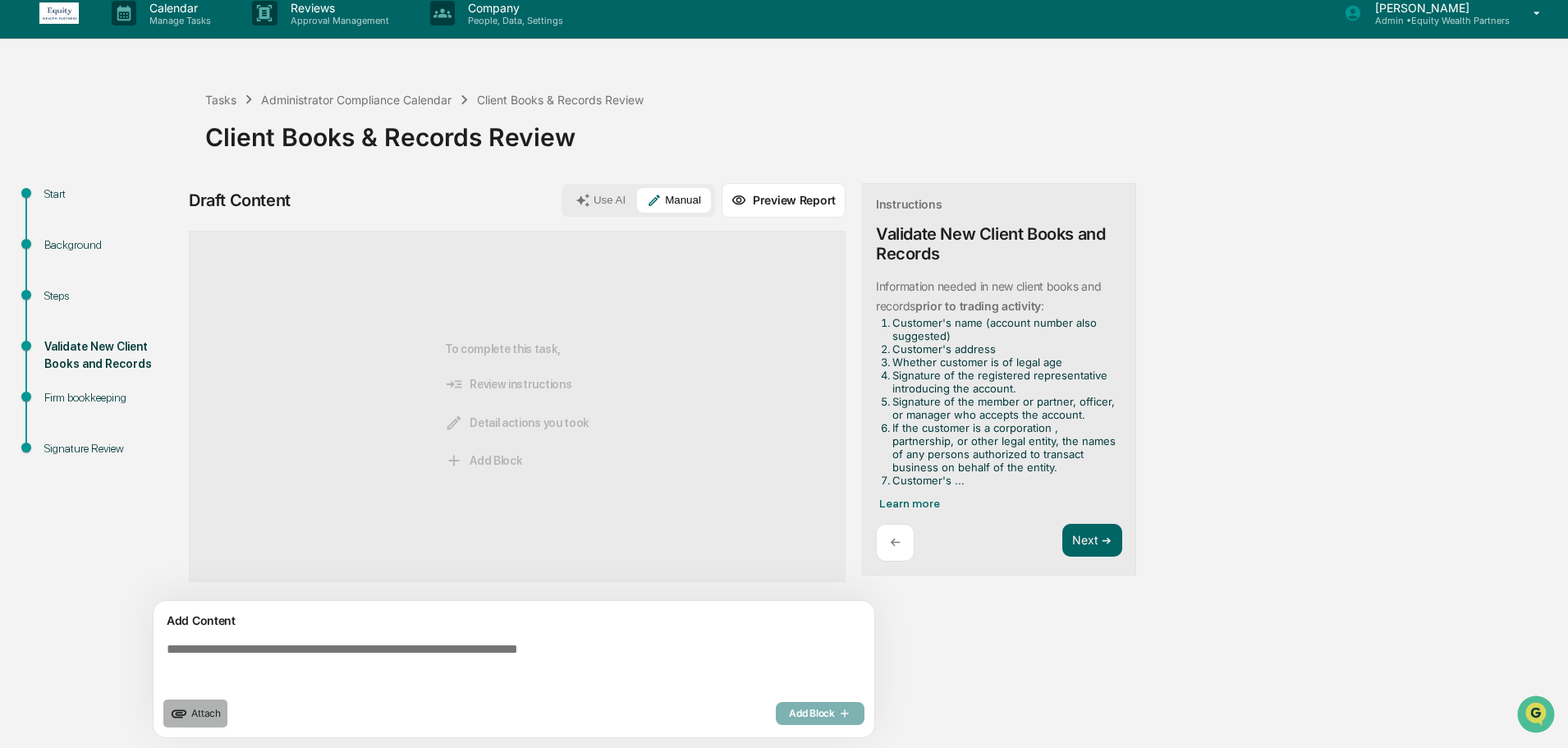
click at [184, 714] on icon "upload document" at bounding box center [179, 713] width 16 height 8
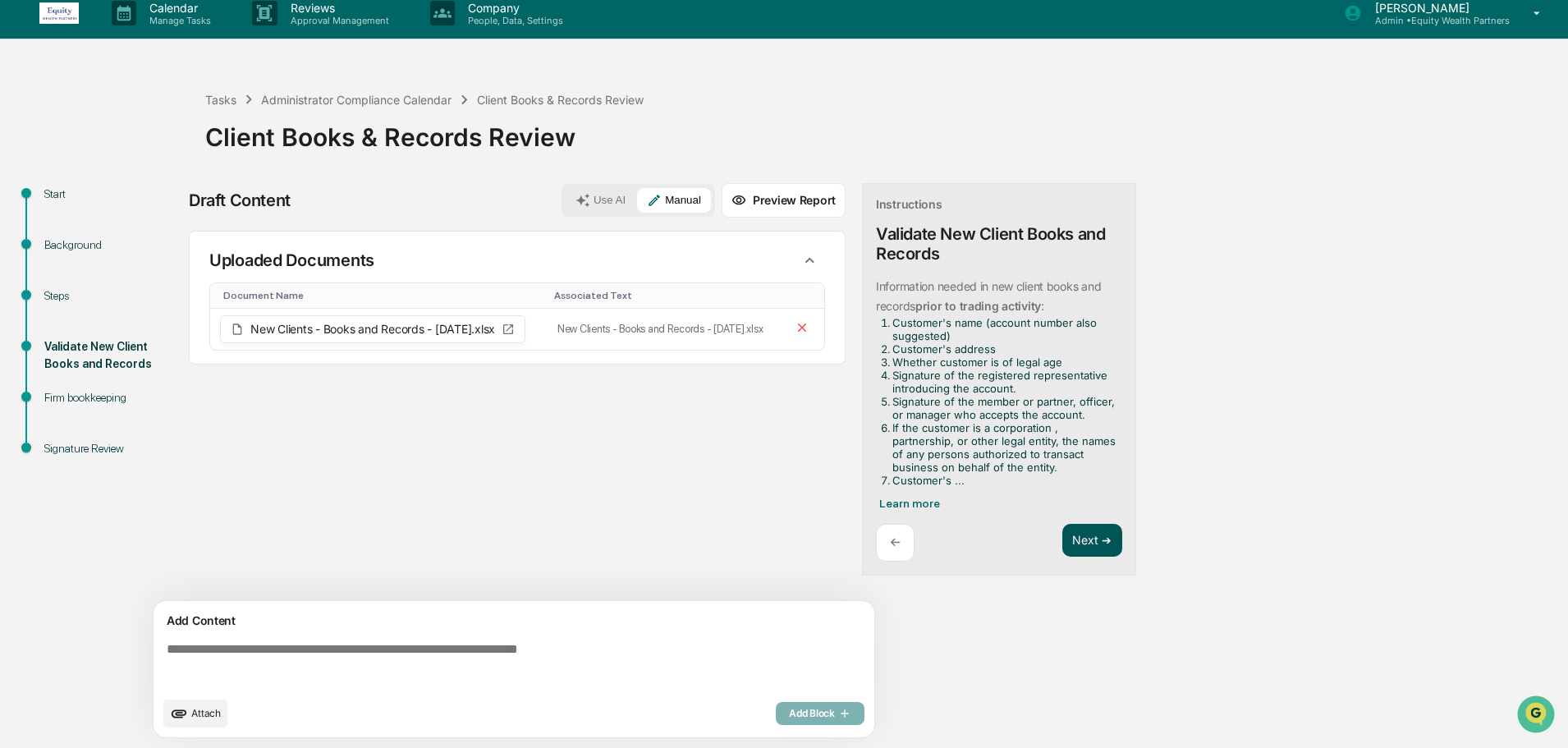
click at [1091, 534] on button "Next ➔" at bounding box center [1092, 540] width 60 height 34
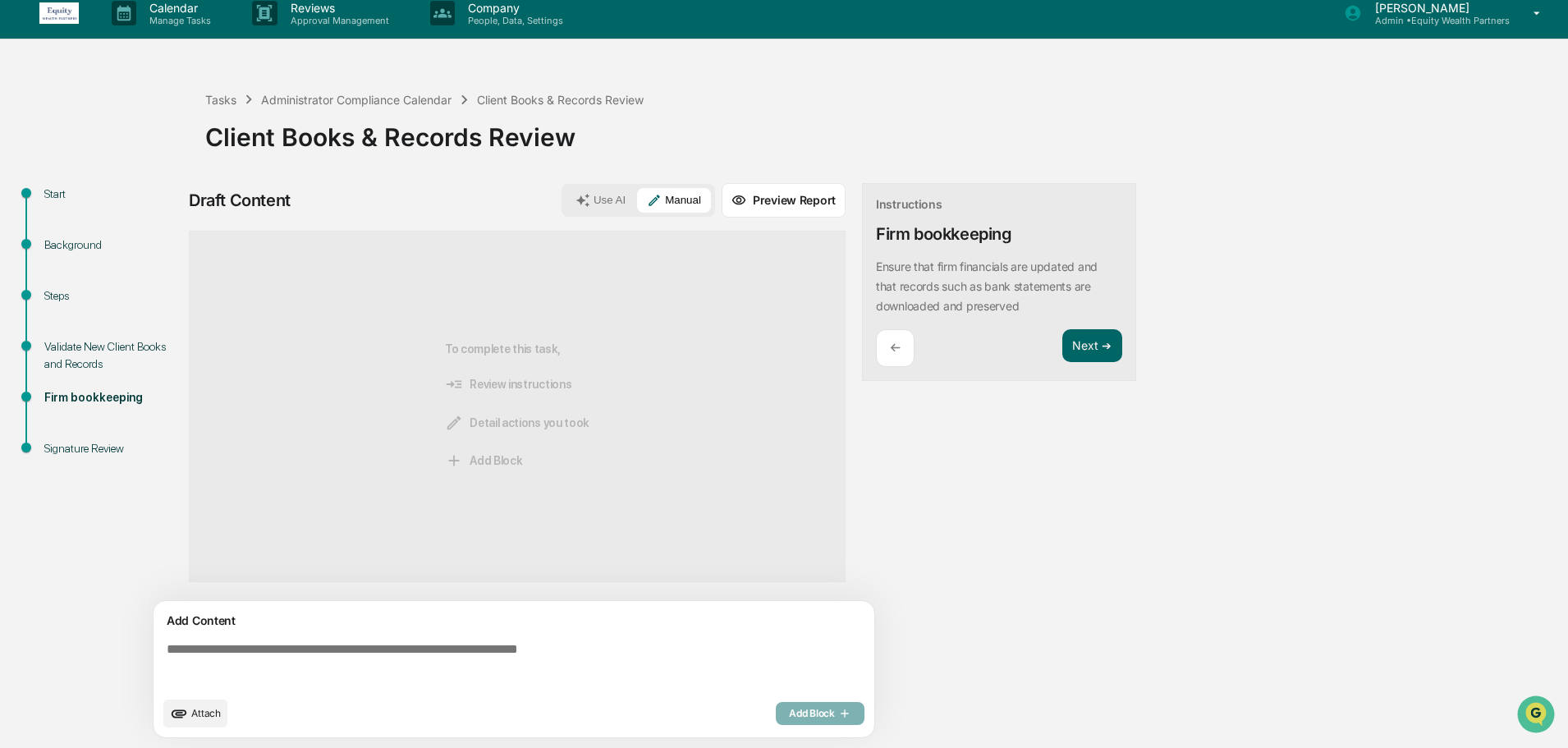
click at [458, 660] on textarea at bounding box center [517, 665] width 714 height 59
click at [87, 353] on div "Validate New Client Books and Records" at bounding box center [111, 355] width 135 height 34
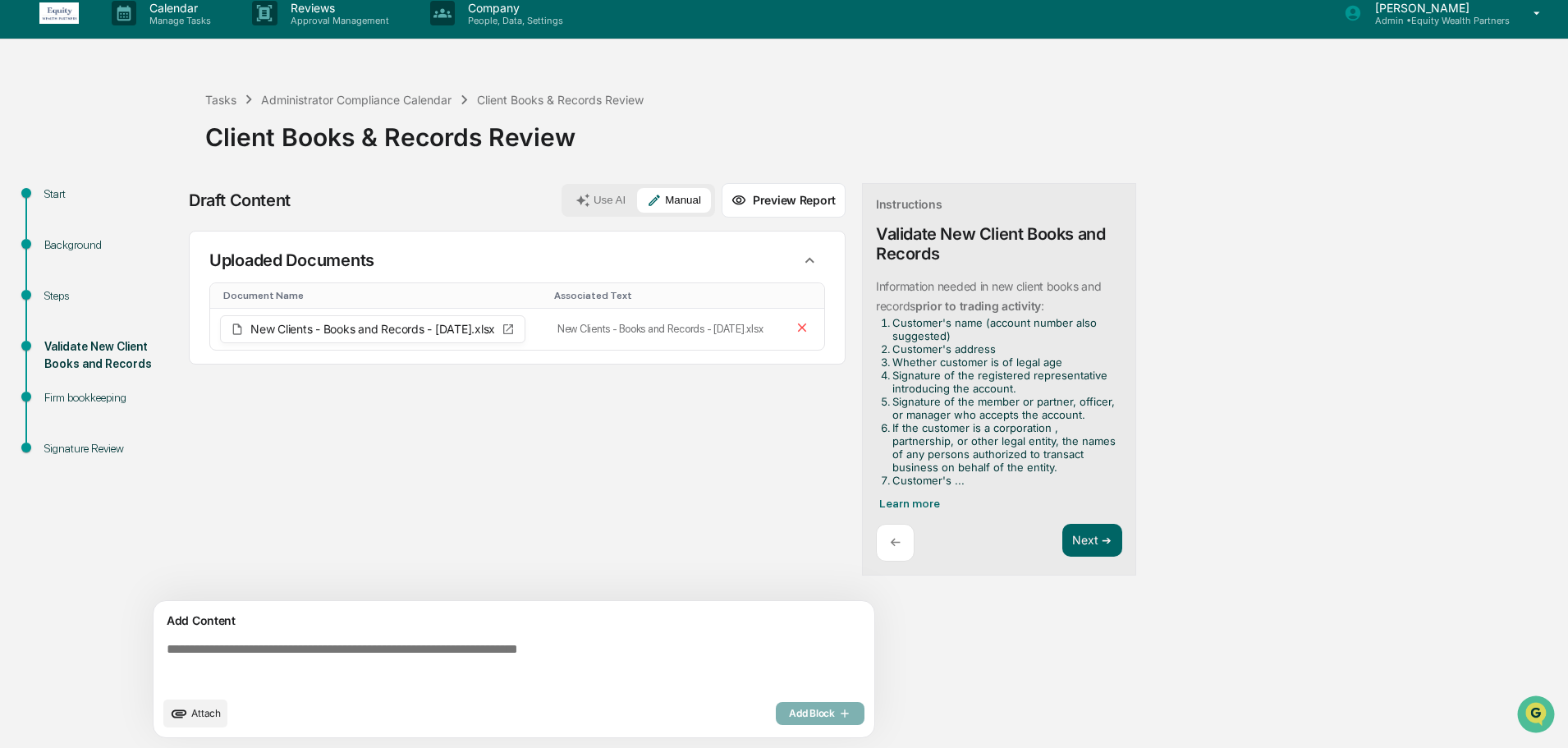
click at [271, 631] on div "Add Content Attach Add Block" at bounding box center [514, 669] width 720 height 136
click at [271, 656] on textarea at bounding box center [517, 665] width 714 height 59
click at [339, 653] on textarea at bounding box center [517, 665] width 714 height 59
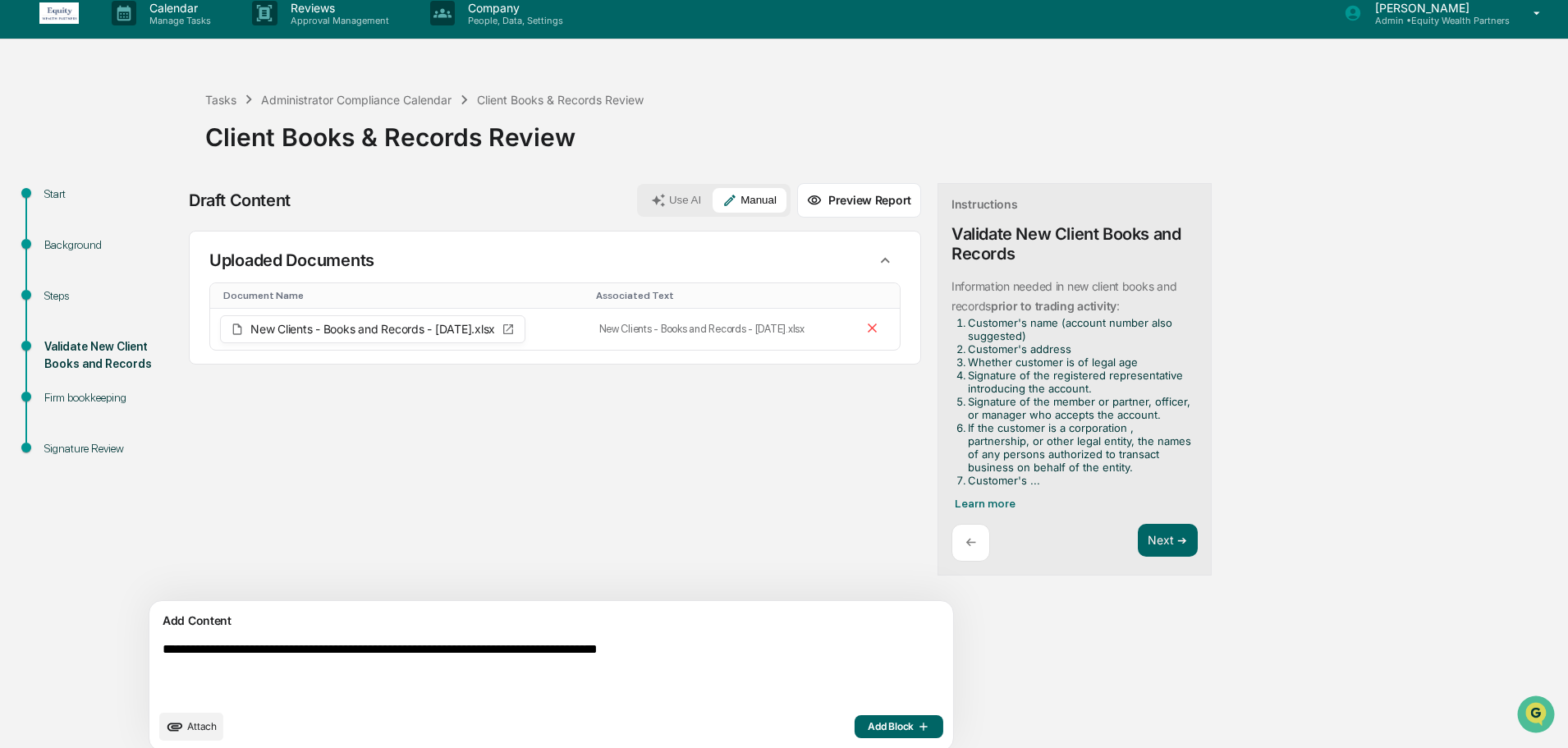
type textarea "**********"
click at [914, 727] on icon "button" at bounding box center [922, 726] width 17 height 13
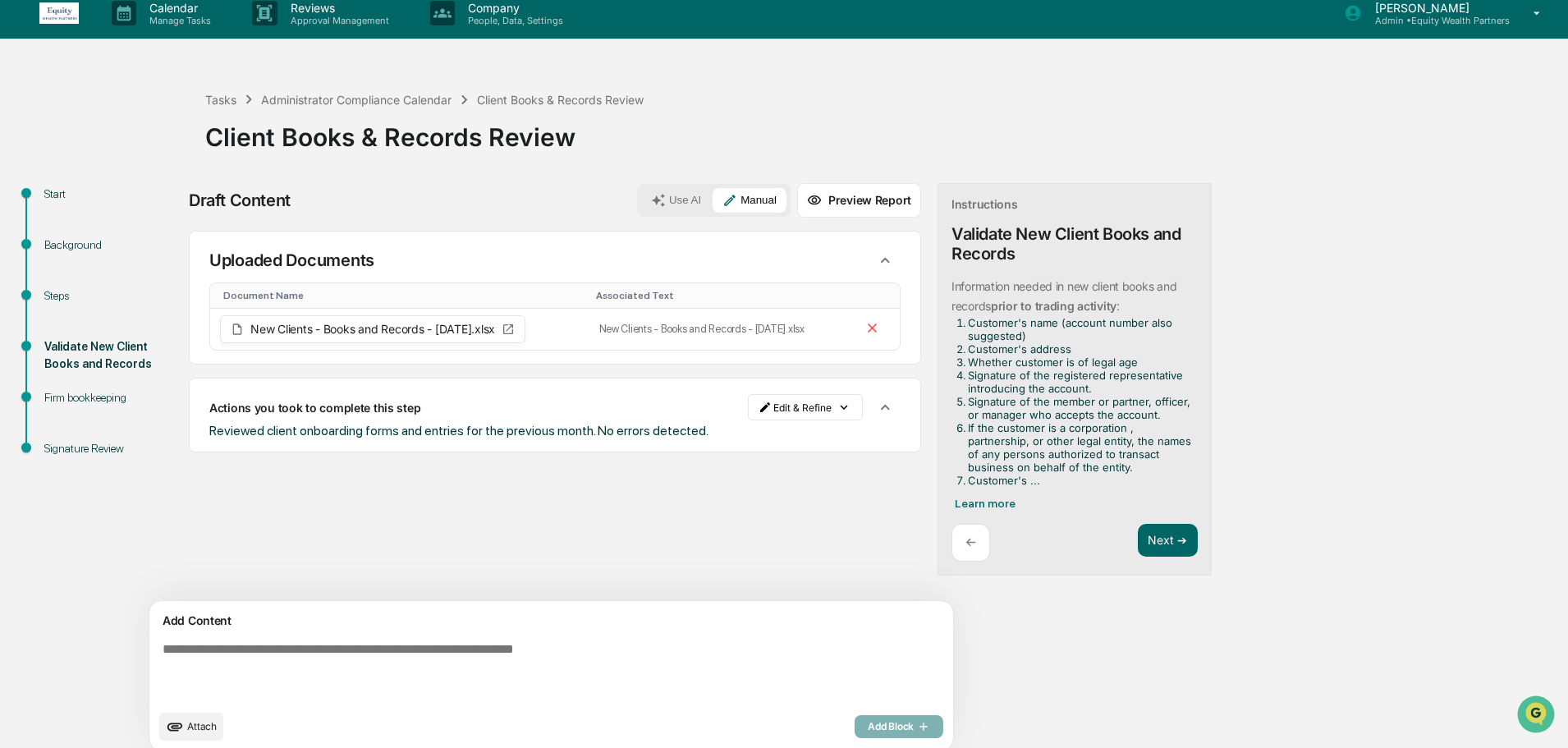
click at [74, 399] on div "Firm bookkeeping" at bounding box center [111, 397] width 135 height 18
click at [1138, 537] on button "Next ➔" at bounding box center [1167, 540] width 60 height 34
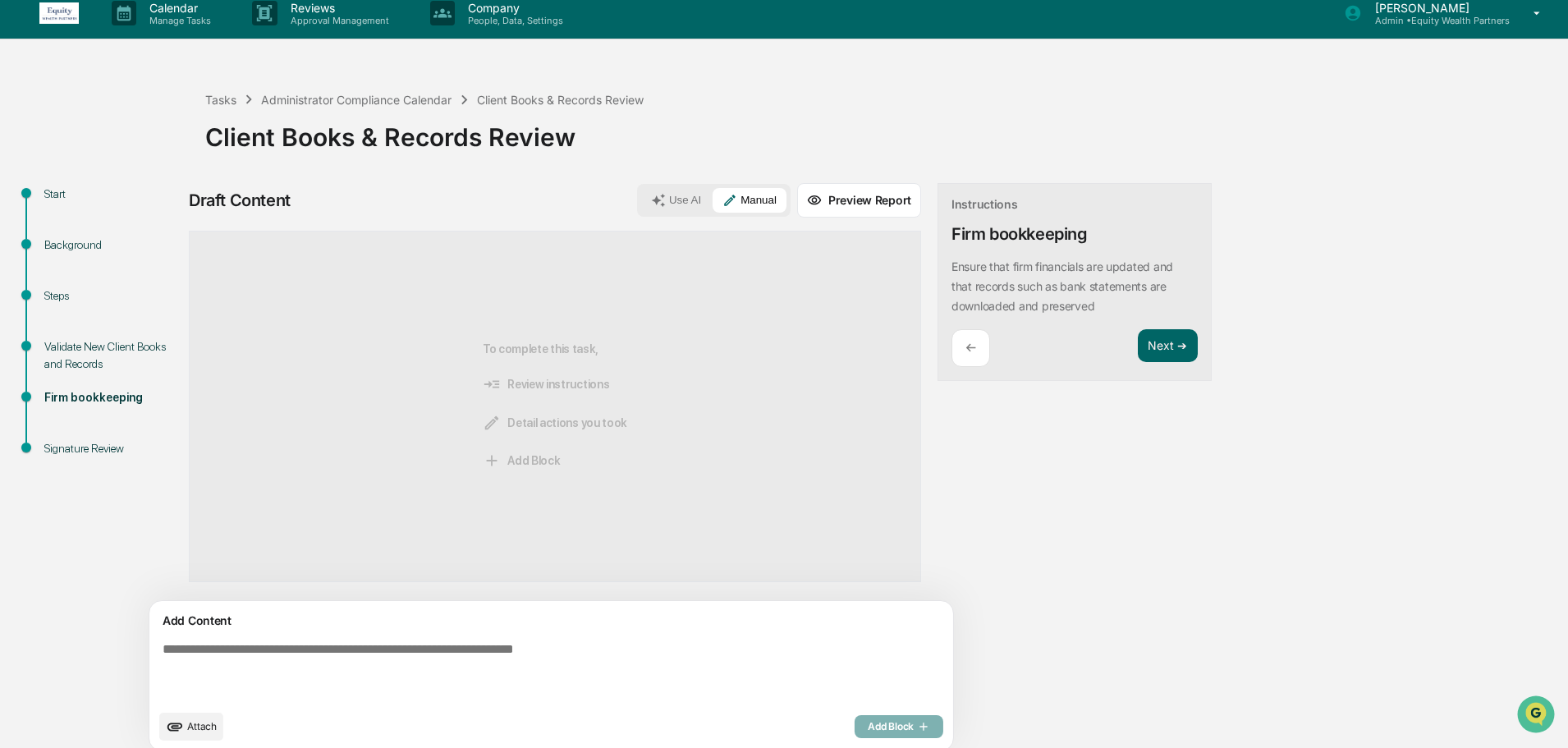
click at [1088, 541] on div "Draft Content Use AI Manual Preview Report Sources To complete this task, Revie…" at bounding box center [649, 472] width 919 height 578
click at [459, 666] on textarea at bounding box center [512, 672] width 714 height 72
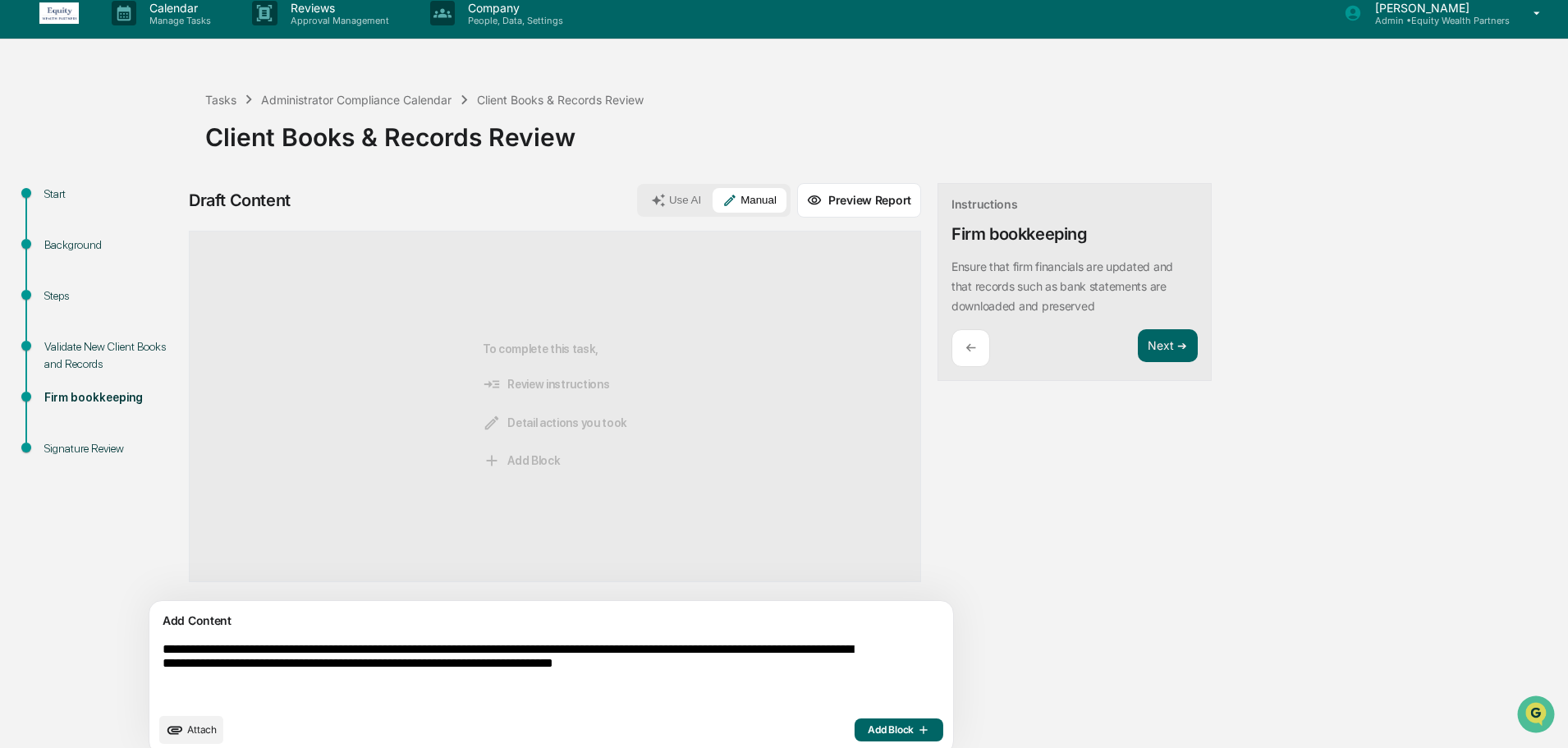
type textarea "**********"
click at [868, 723] on span "Add Block" at bounding box center [899, 730] width 63 height 13
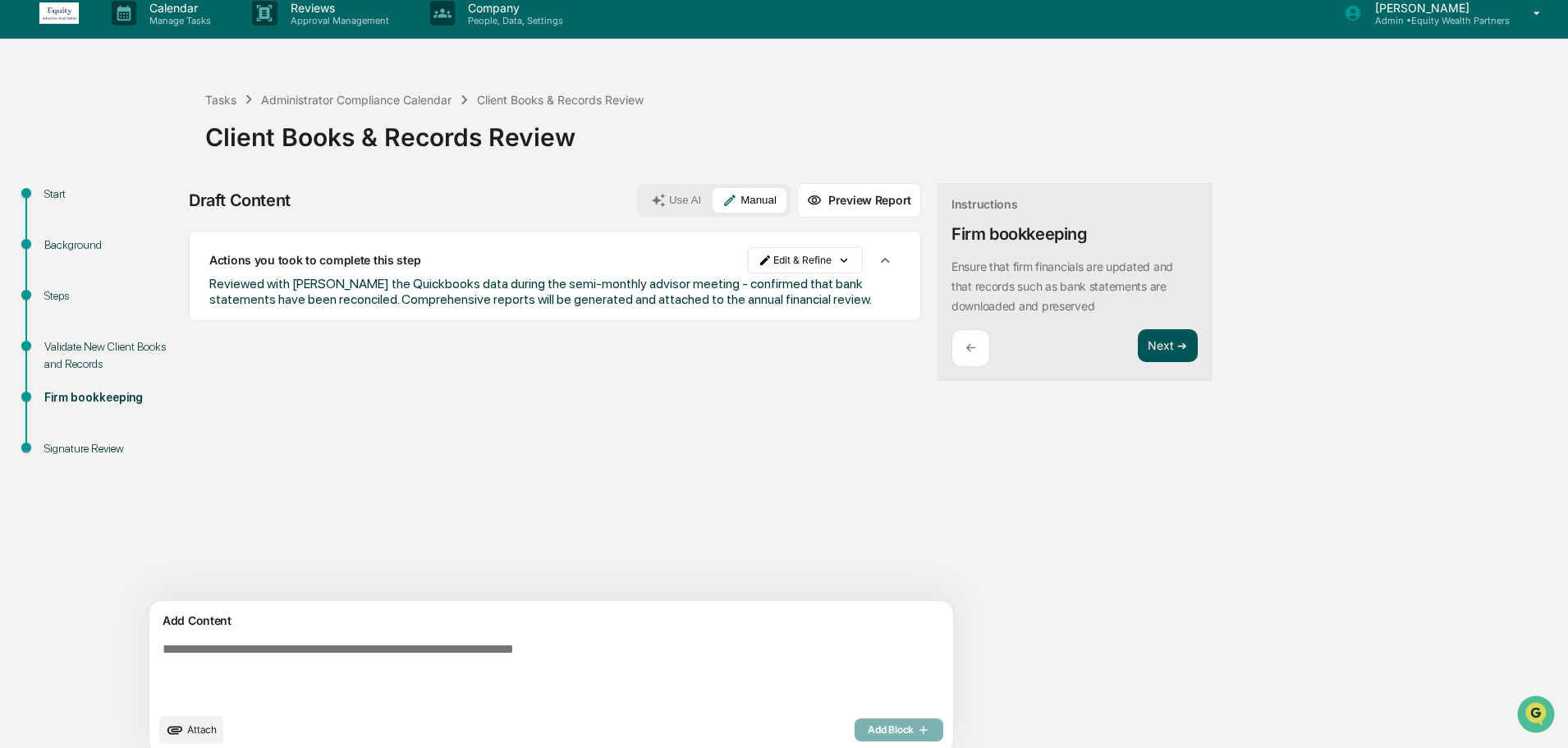
click at [1138, 345] on button "Next ➔" at bounding box center [1167, 345] width 60 height 34
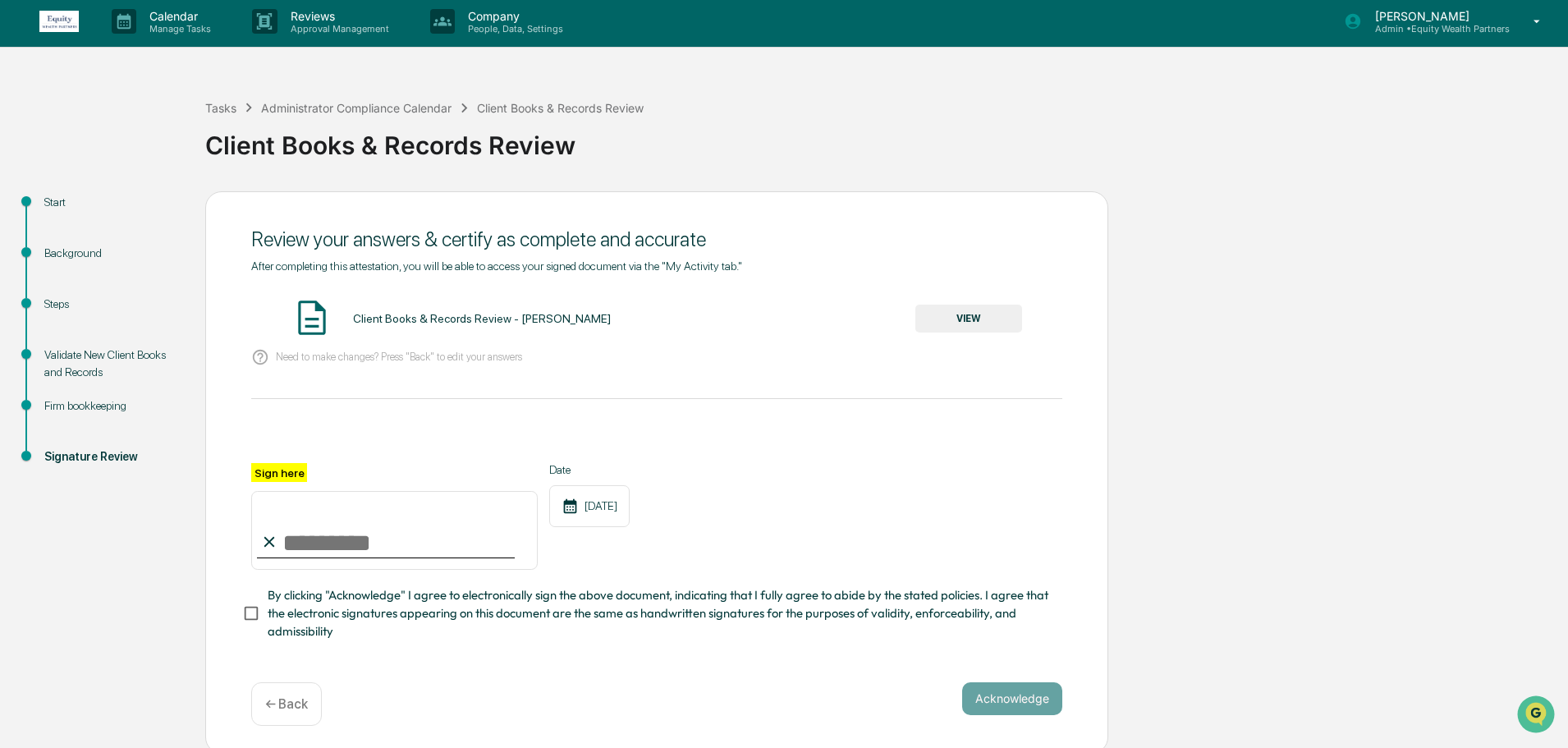
scroll to position [0, 0]
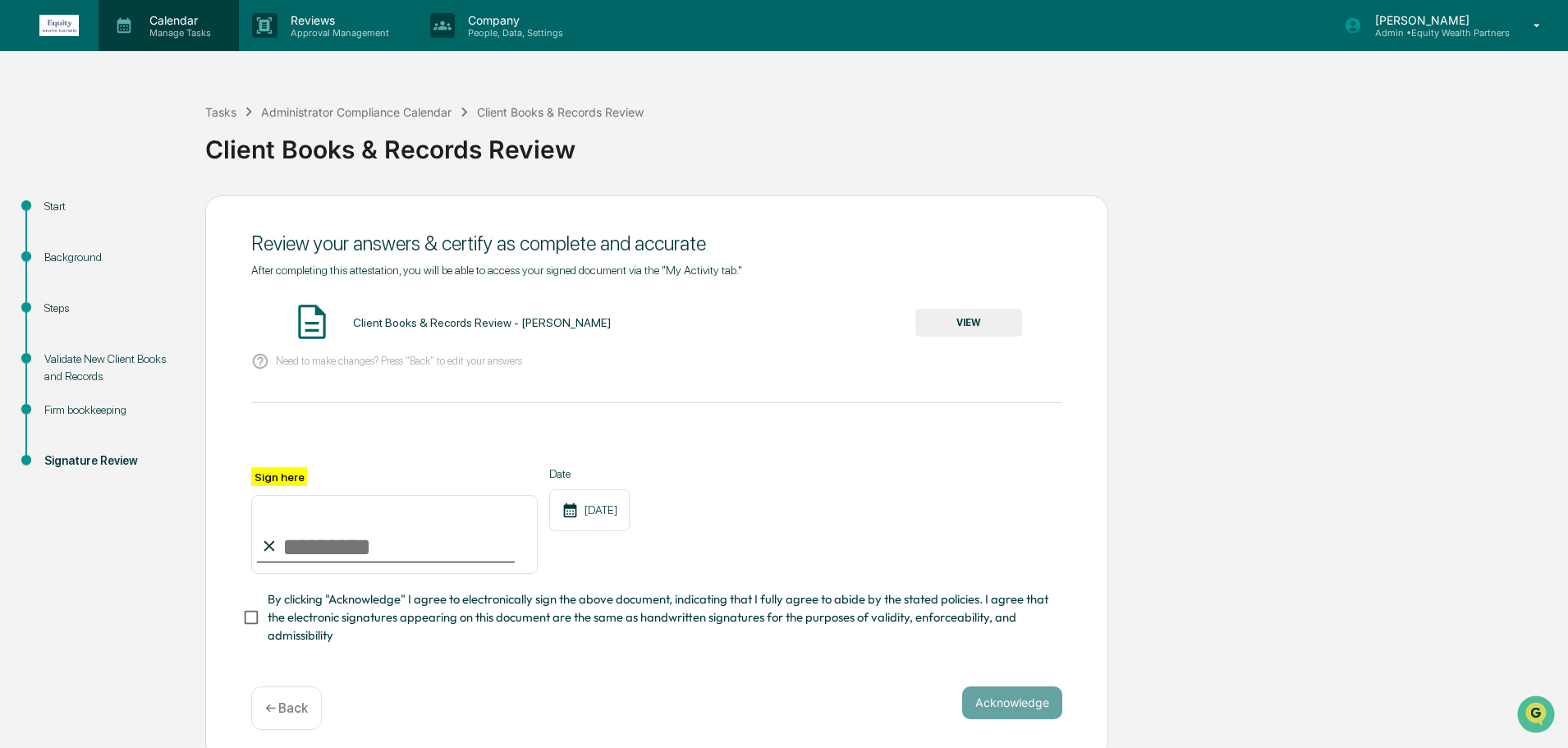
click at [182, 24] on p "Calendar" at bounding box center [178, 19] width 83 height 14
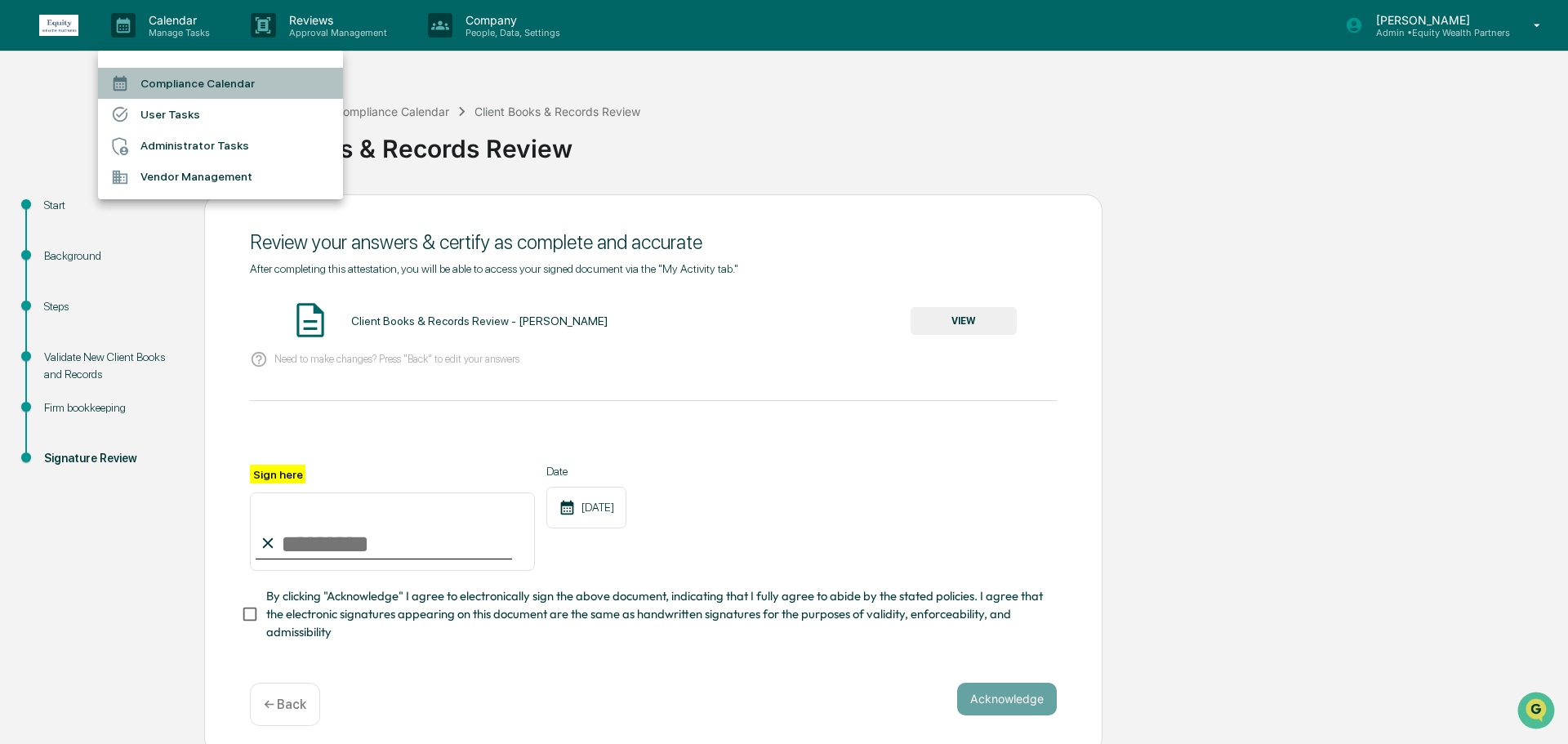
click at [223, 93] on li "Compliance Calendar" at bounding box center [220, 83] width 245 height 31
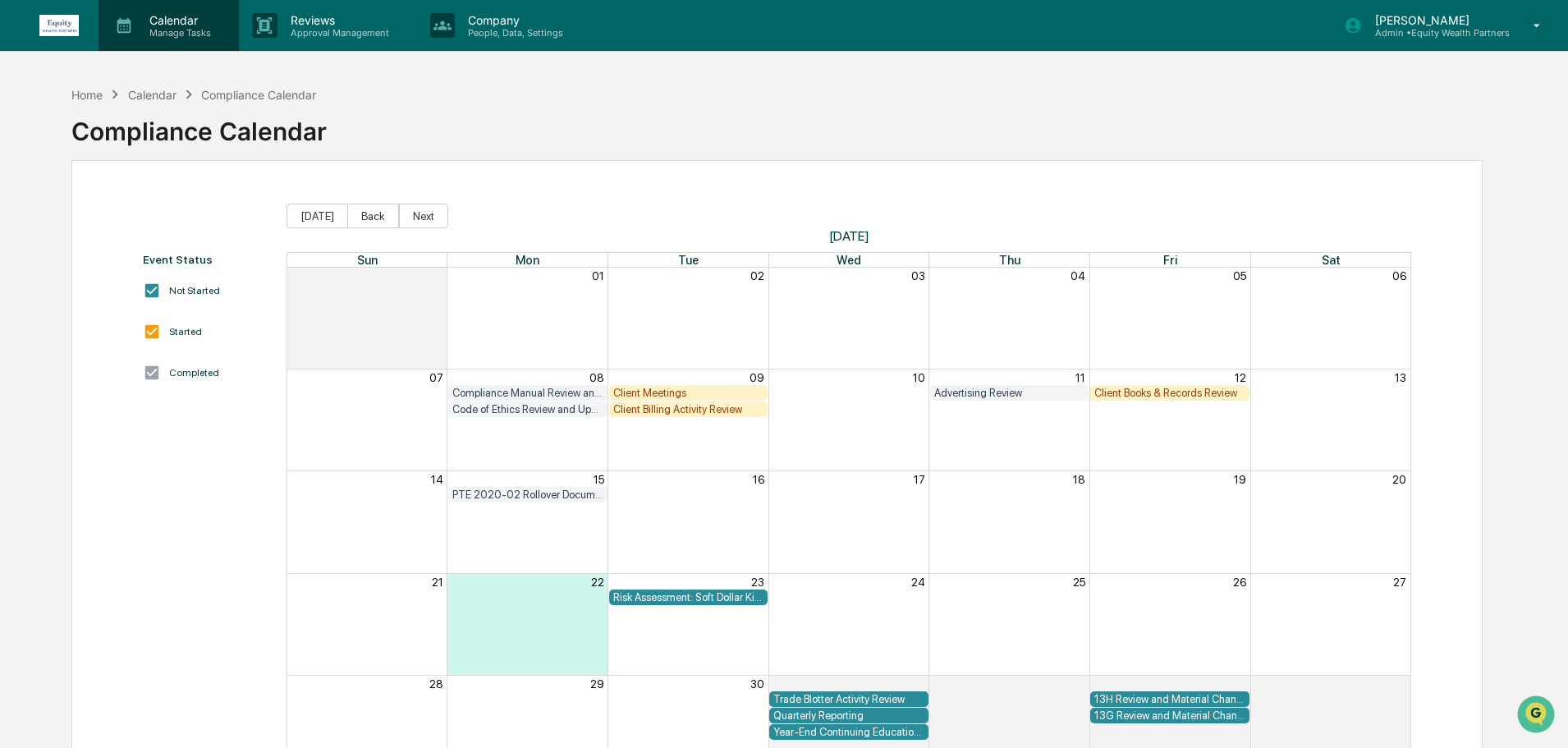
click at [199, 18] on p "Calendar" at bounding box center [178, 19] width 83 height 14
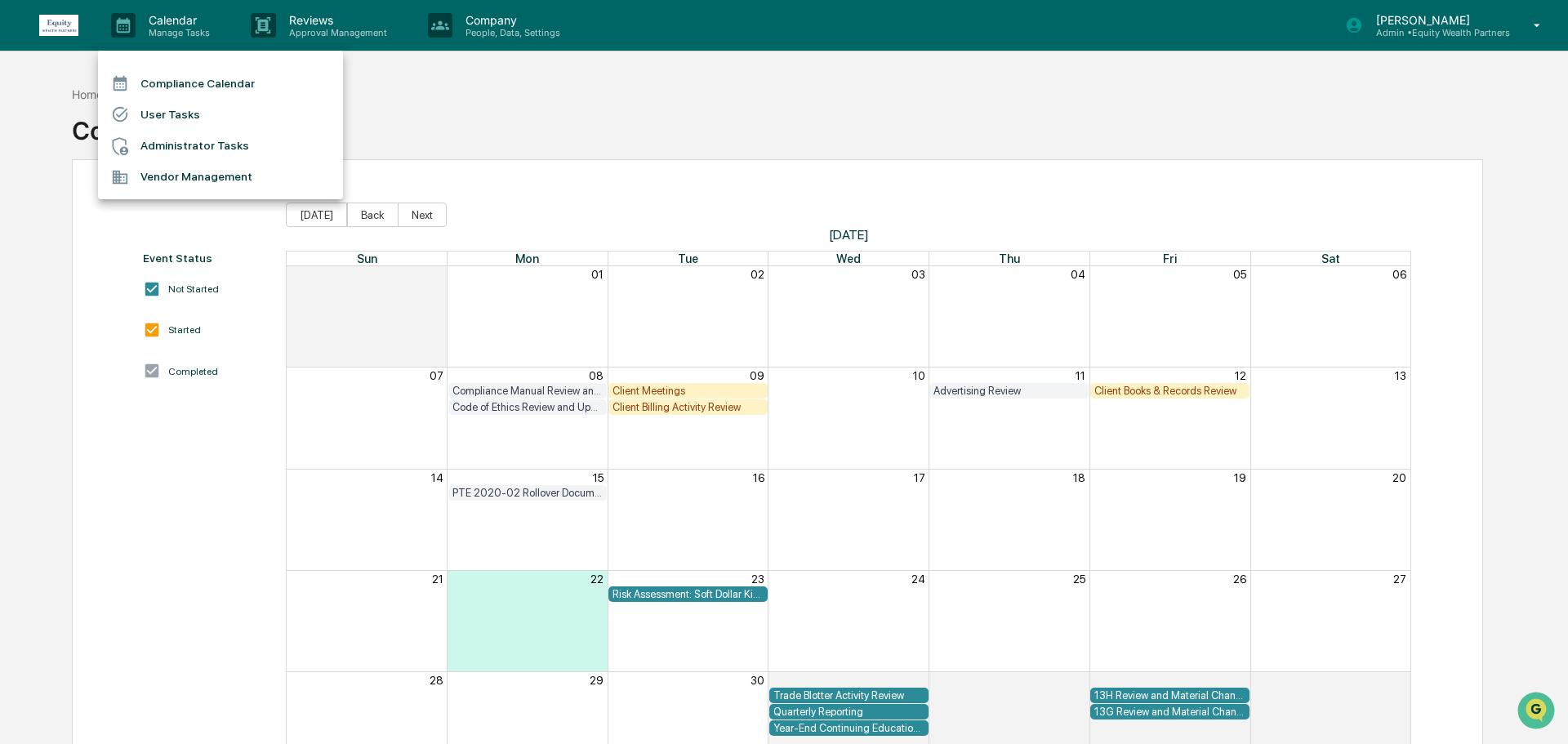
click at [189, 147] on li "Administrator Tasks" at bounding box center [220, 147] width 245 height 31
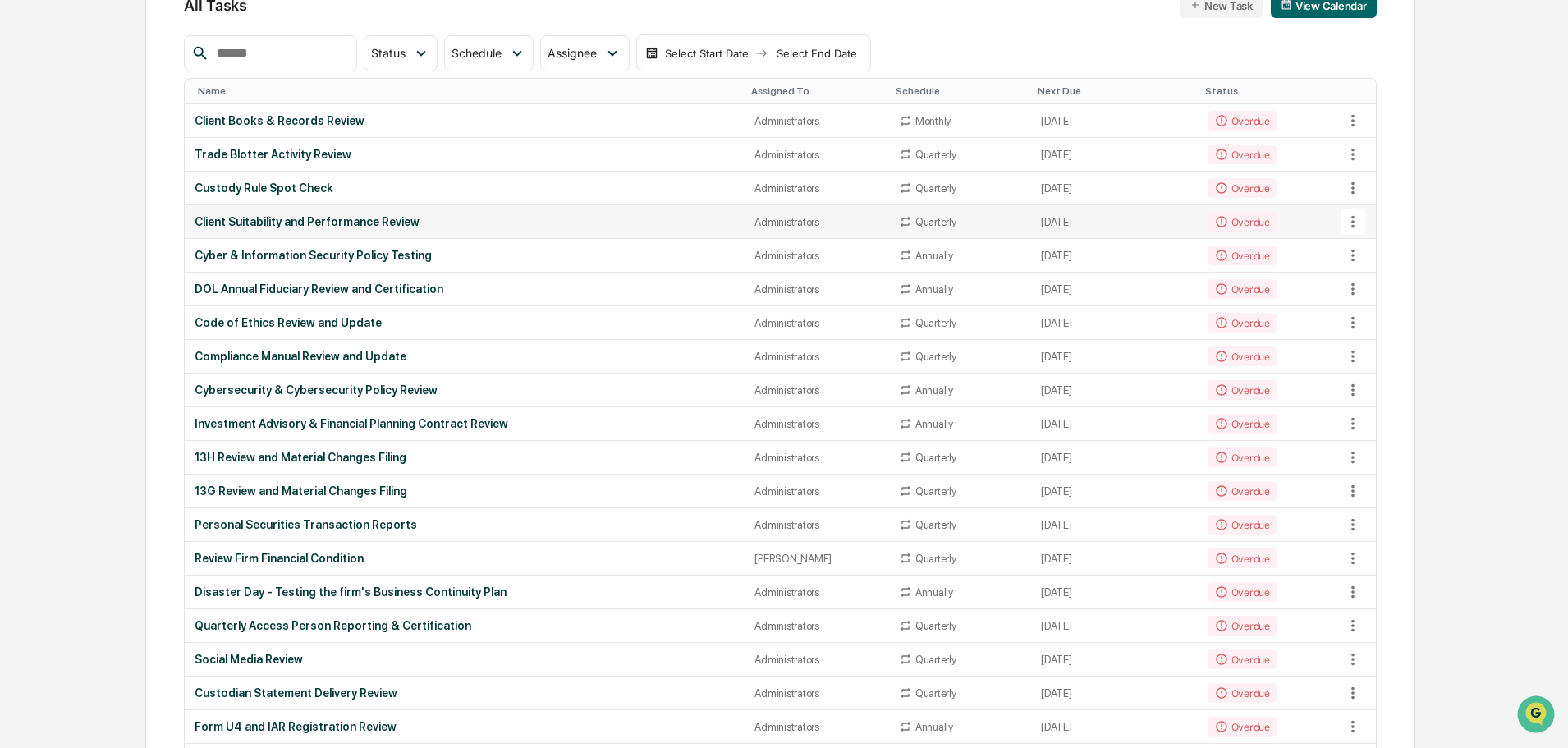
scroll to position [164, 0]
